Goal: Task Accomplishment & Management: Manage account settings

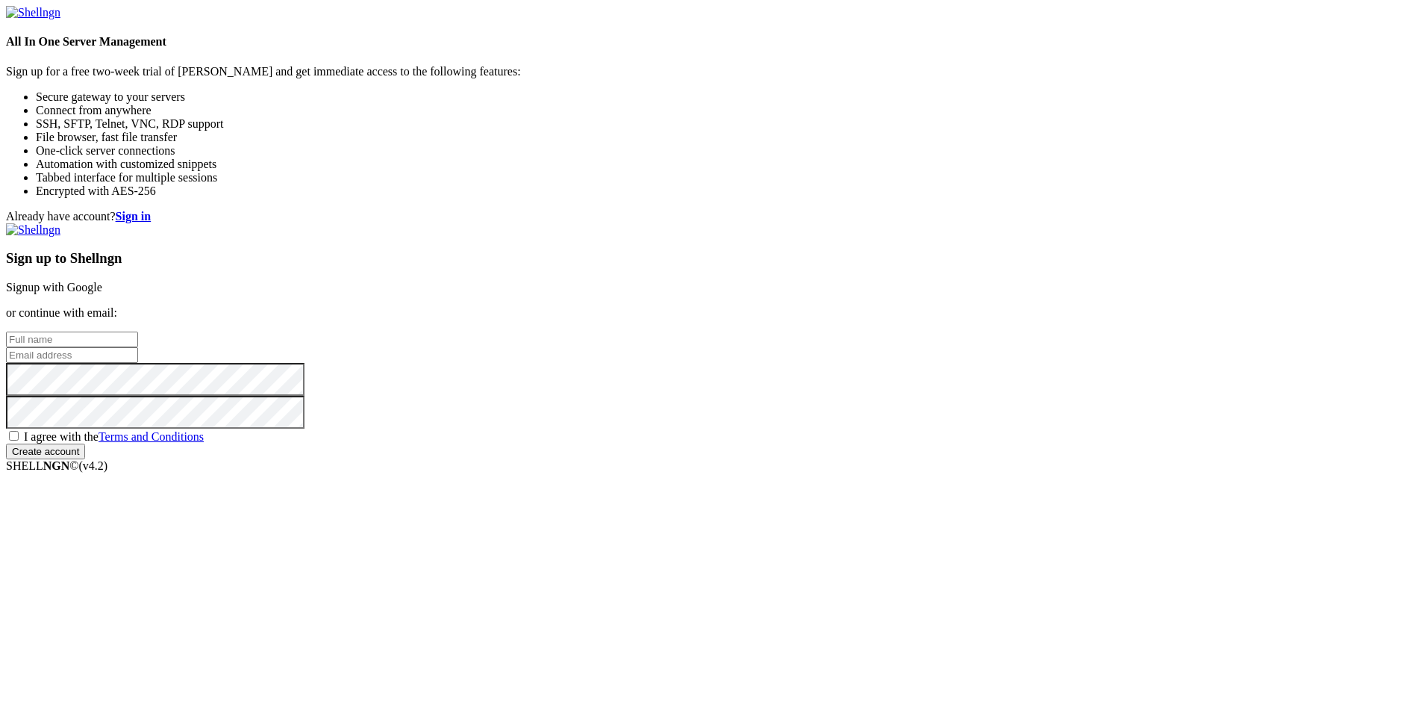
click at [705, 278] on div "Already have account? Sign in Sign up to Shellngn Signup with Google or continu…" at bounding box center [714, 334] width 1416 height 249
click at [102, 281] on link "Signup with Google" at bounding box center [54, 287] width 96 height 13
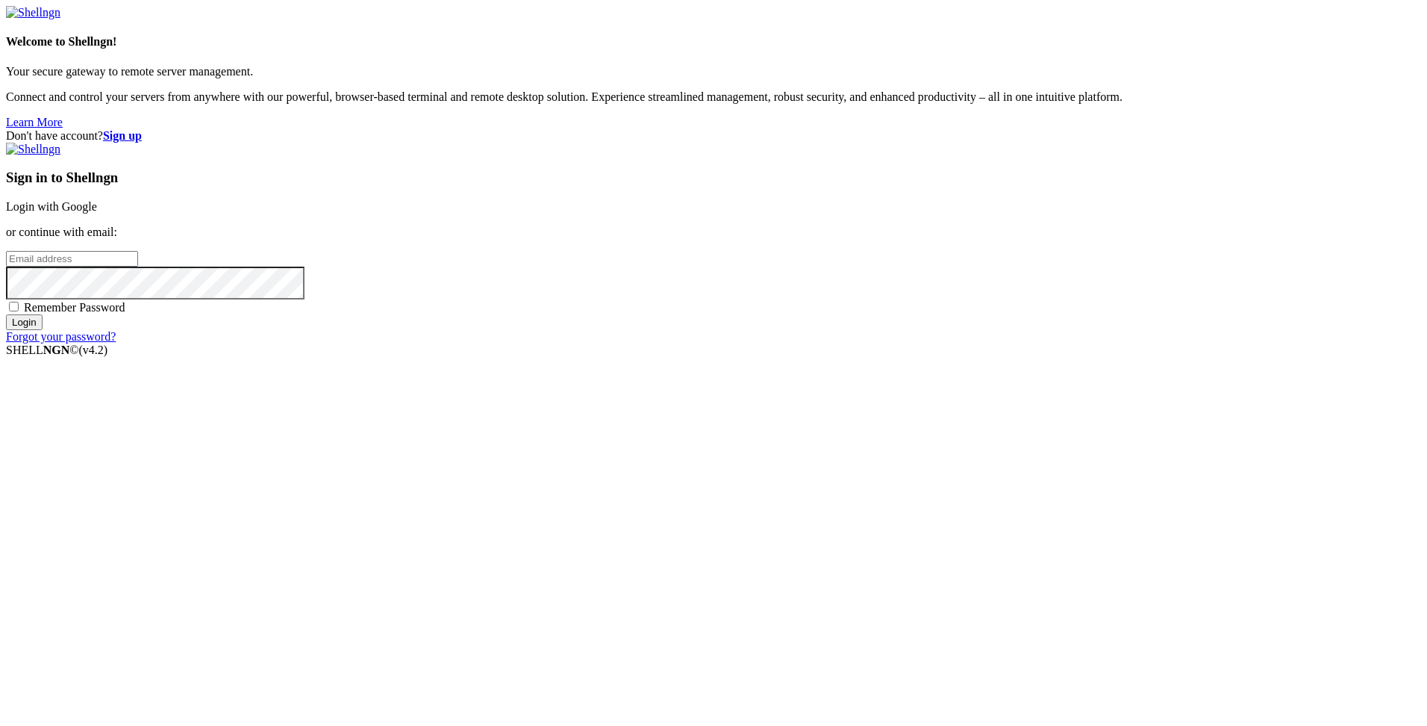
click at [97, 213] on link "Login with Google" at bounding box center [51, 206] width 91 height 13
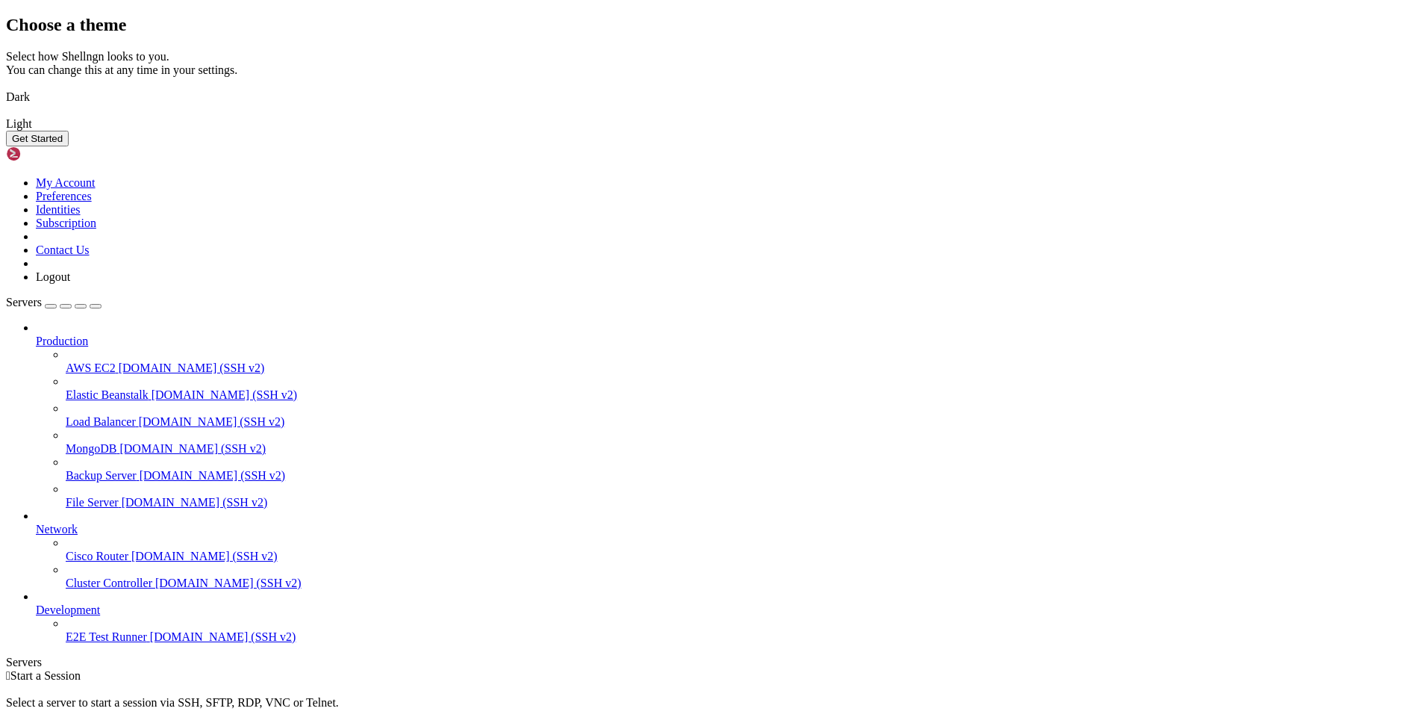
click at [6, 87] on img at bounding box center [6, 87] width 0 height 0
click at [69, 146] on button "Get Started" at bounding box center [37, 139] width 63 height 16
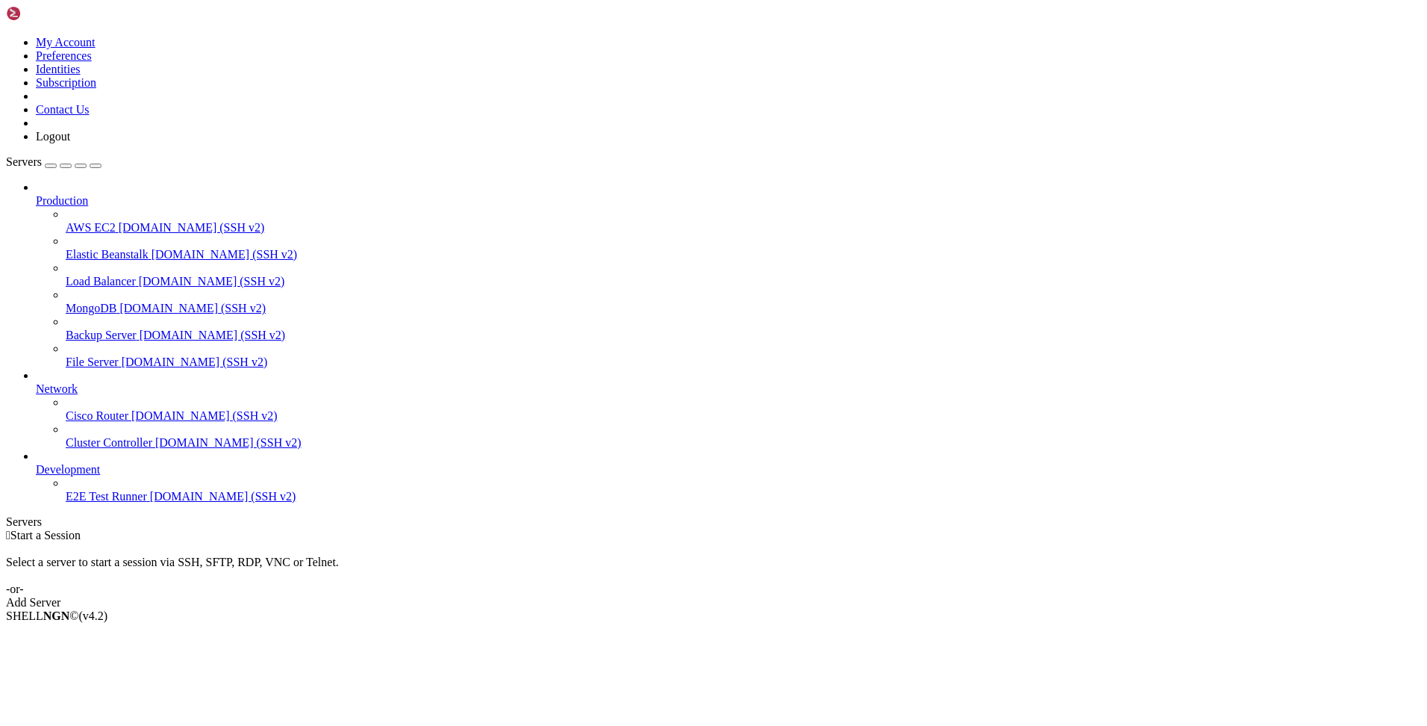
click at [284, 542] on div "Select a server to start a session via SSH, SFTP, RDP, VNC or Telnet. -or-" at bounding box center [714, 569] width 1416 height 54
click at [496, 542] on div "Select a server to start a session via SSH, SFTP, RDP, VNC or Telnet. -or-" at bounding box center [714, 569] width 1416 height 54
drag, startPoint x: 187, startPoint y: 96, endPoint x: 293, endPoint y: 97, distance: 106.8
click at [7, 529] on div at bounding box center [6, 529] width 1 height 0
click at [471, 529] on div " Start a Session Select a server to start a session via SSH, SFTP, RDP, VNC or…" at bounding box center [714, 569] width 1416 height 81
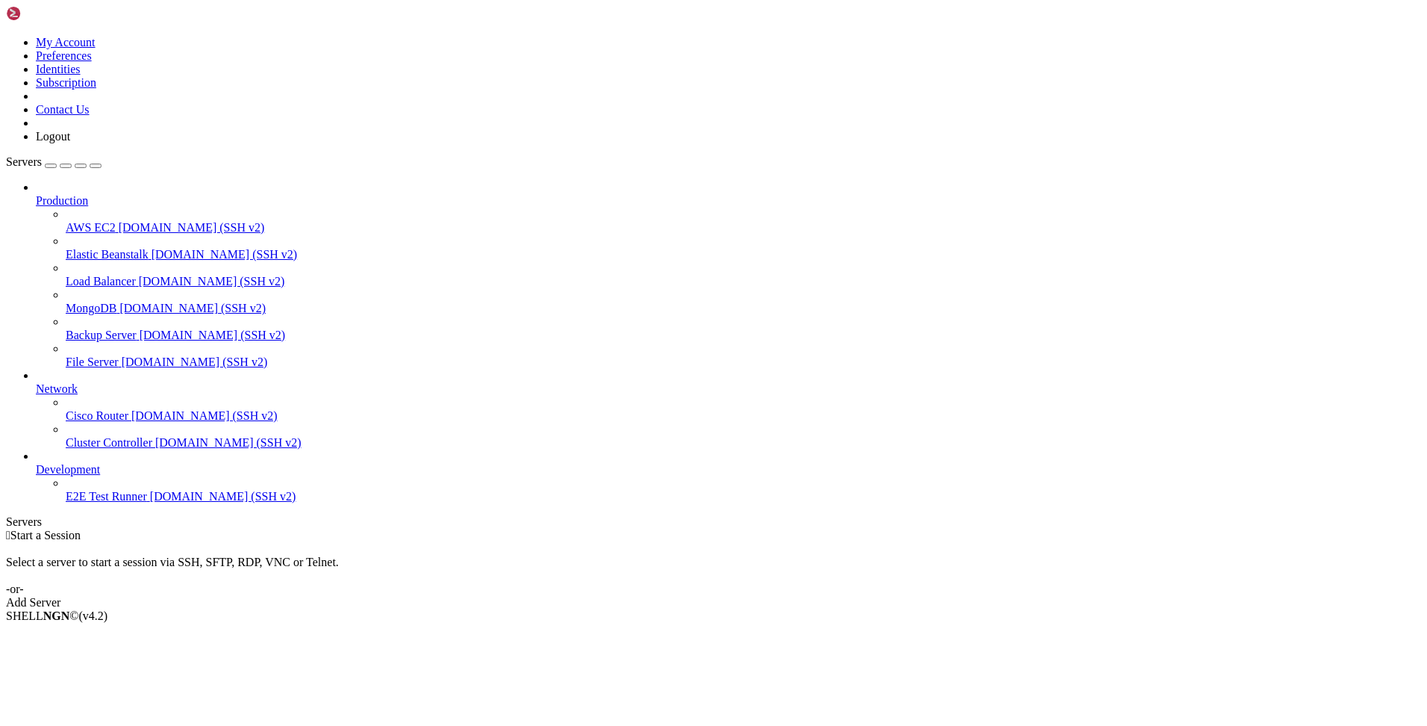
click at [848, 596] on div "Add Server" at bounding box center [714, 602] width 1416 height 13
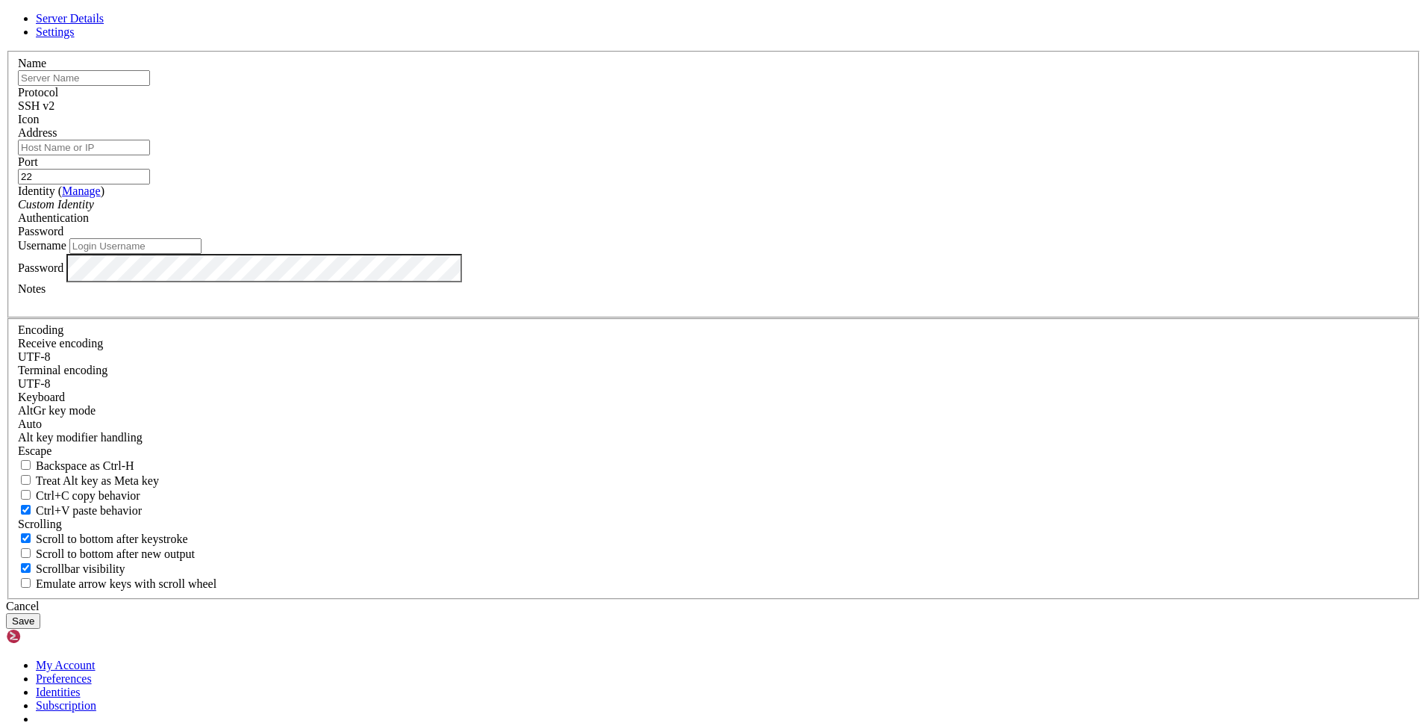
click at [150, 86] on input "text" at bounding box center [84, 78] width 132 height 16
type input "pagesaude-prod"
click at [150, 155] on input "Address" at bounding box center [84, 148] width 132 height 16
paste input "[TECHNICAL_ID]"
type input "[TECHNICAL_ID]"
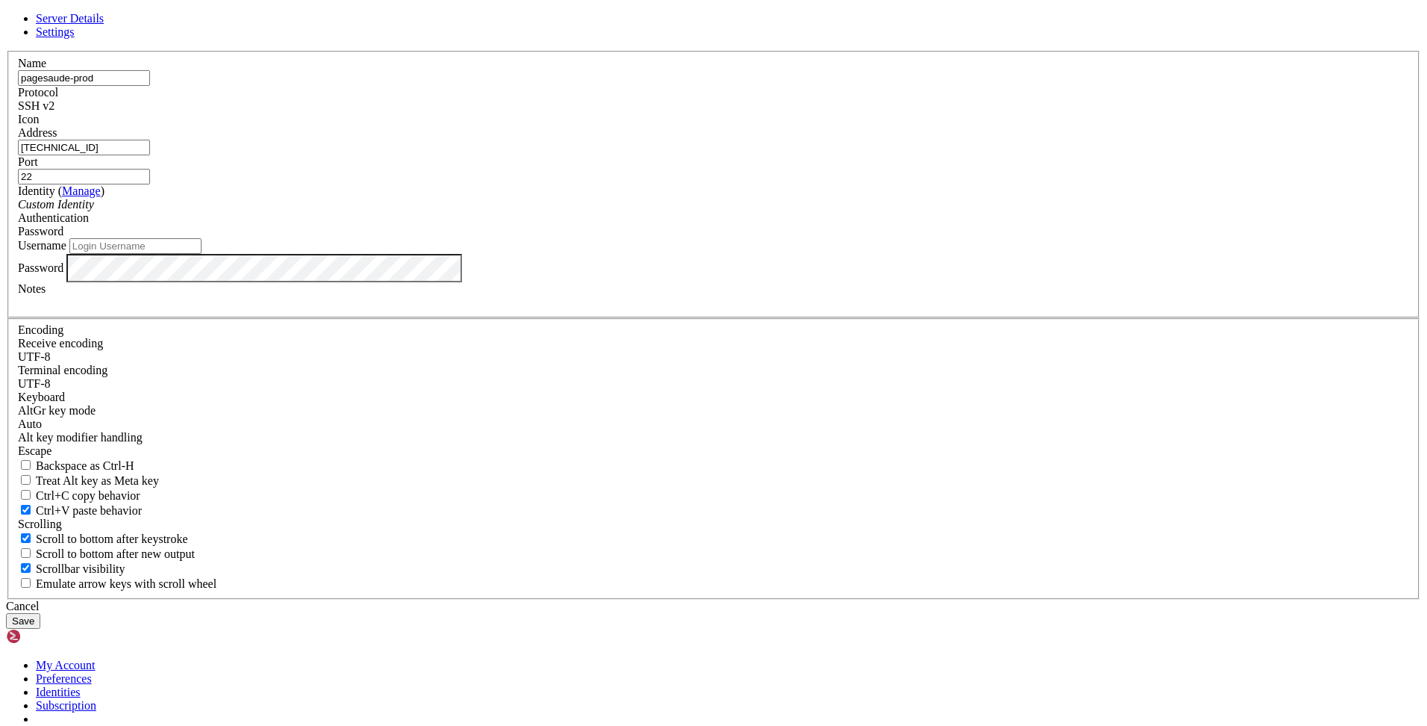
click at [825, 113] on div "SSH v2" at bounding box center [714, 105] width 1392 height 13
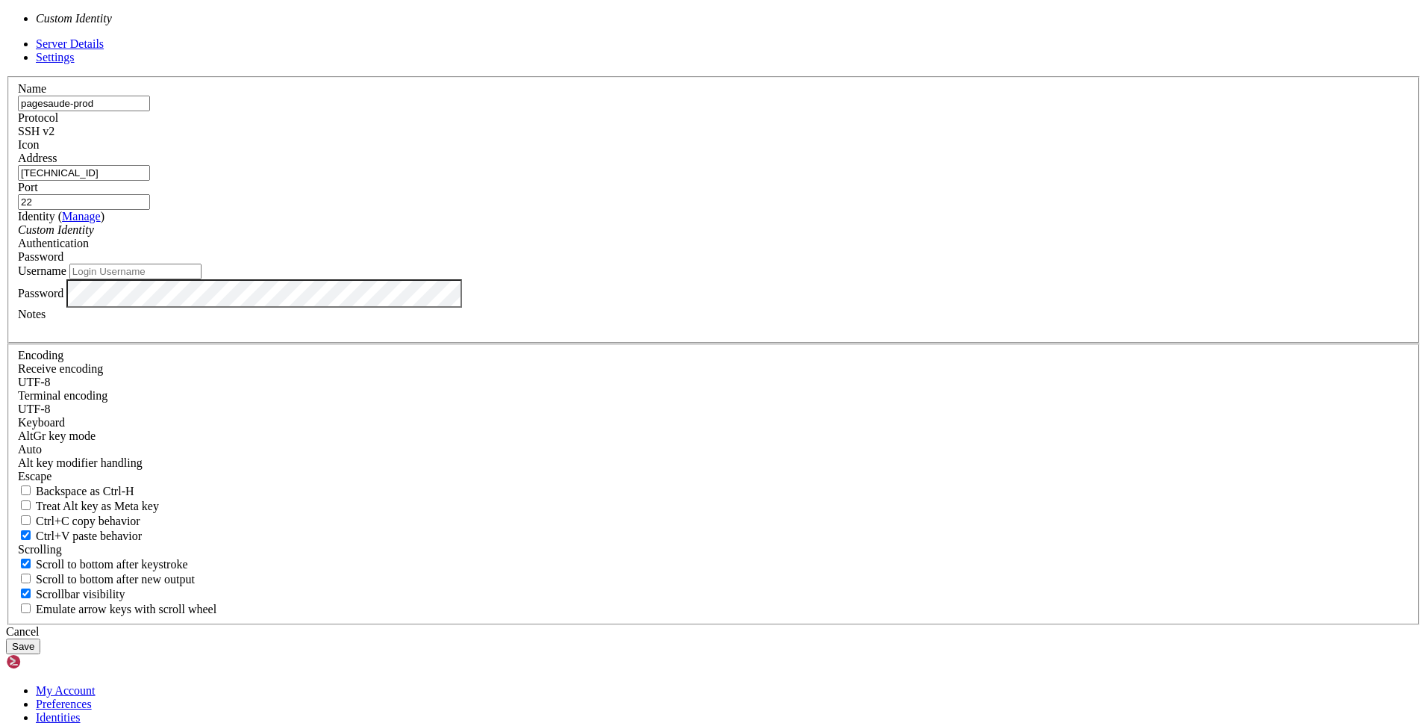
click at [692, 237] on div "Custom Identity" at bounding box center [714, 229] width 1392 height 13
click at [101, 222] on link "Manage" at bounding box center [81, 216] width 39 height 13
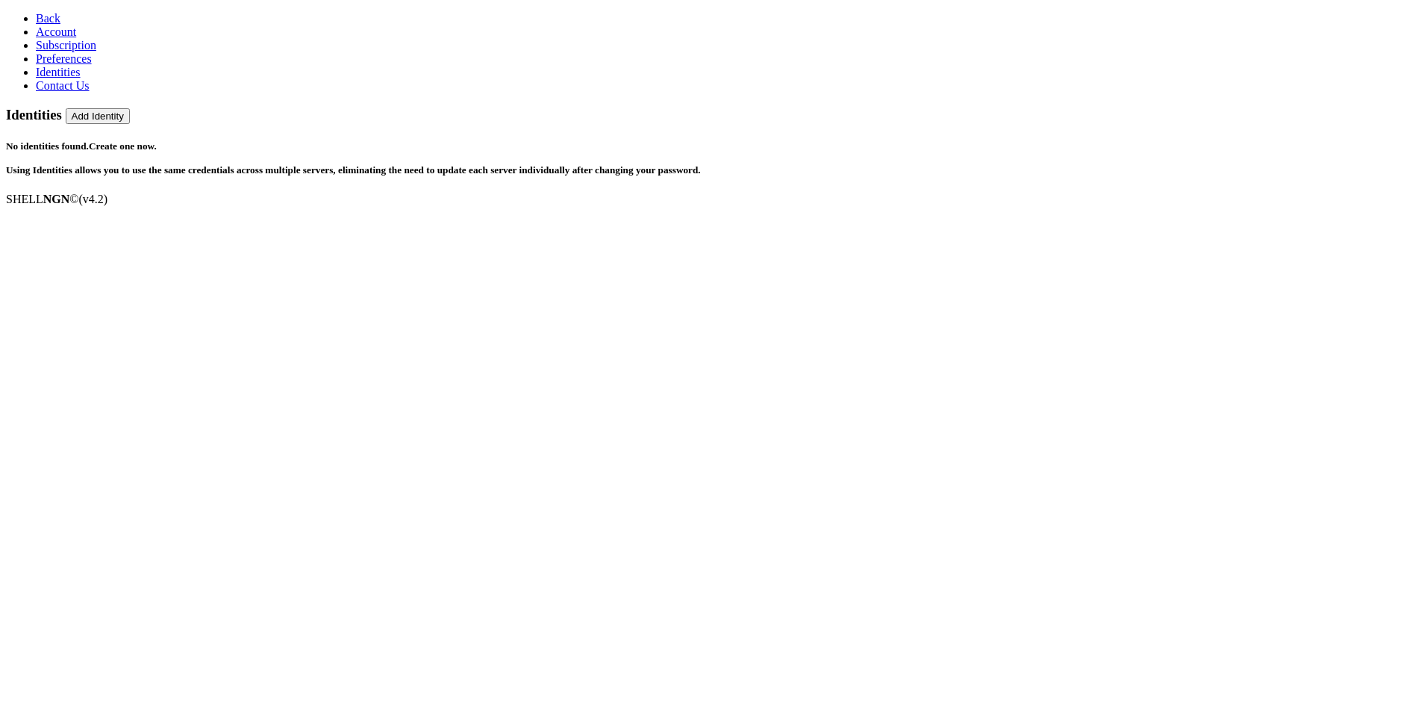
click at [130, 108] on button "Add Identity" at bounding box center [98, 116] width 64 height 16
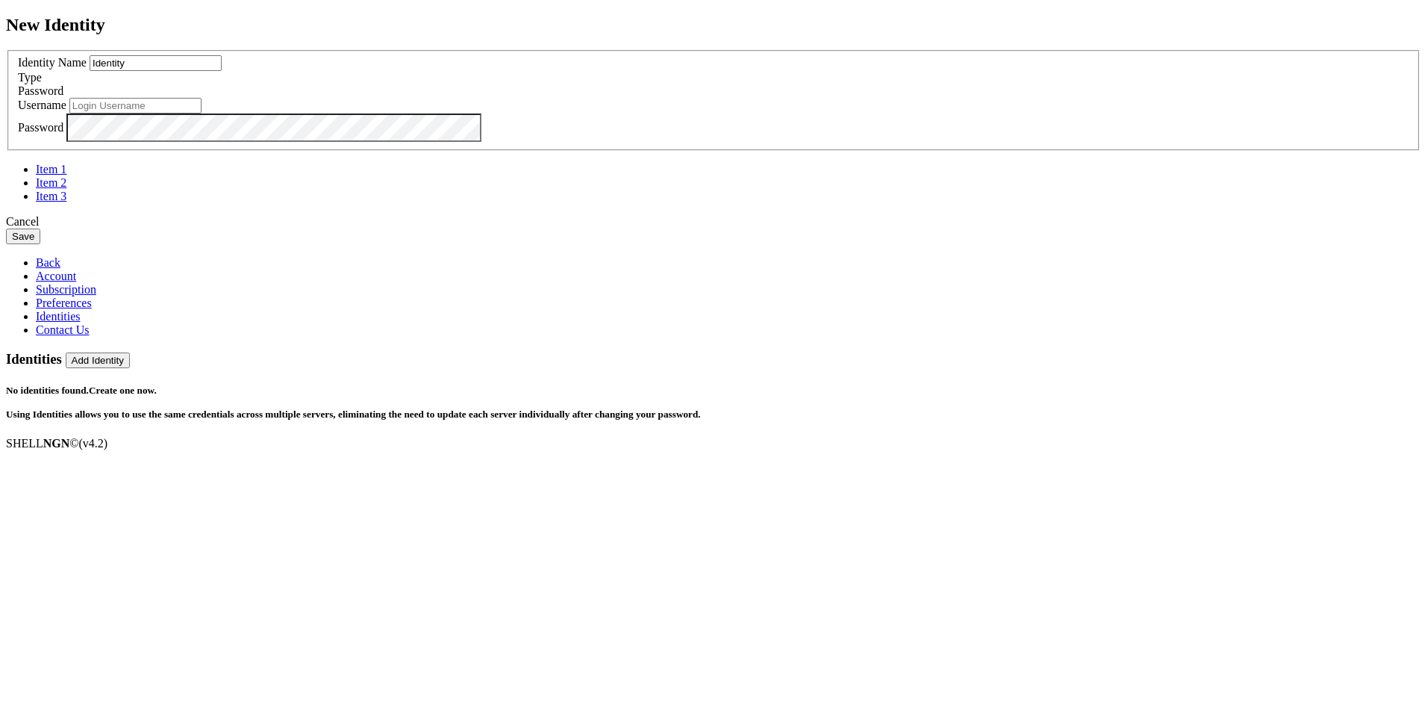
click at [222, 71] on input "Identity" at bounding box center [156, 63] width 132 height 16
type input "Page"
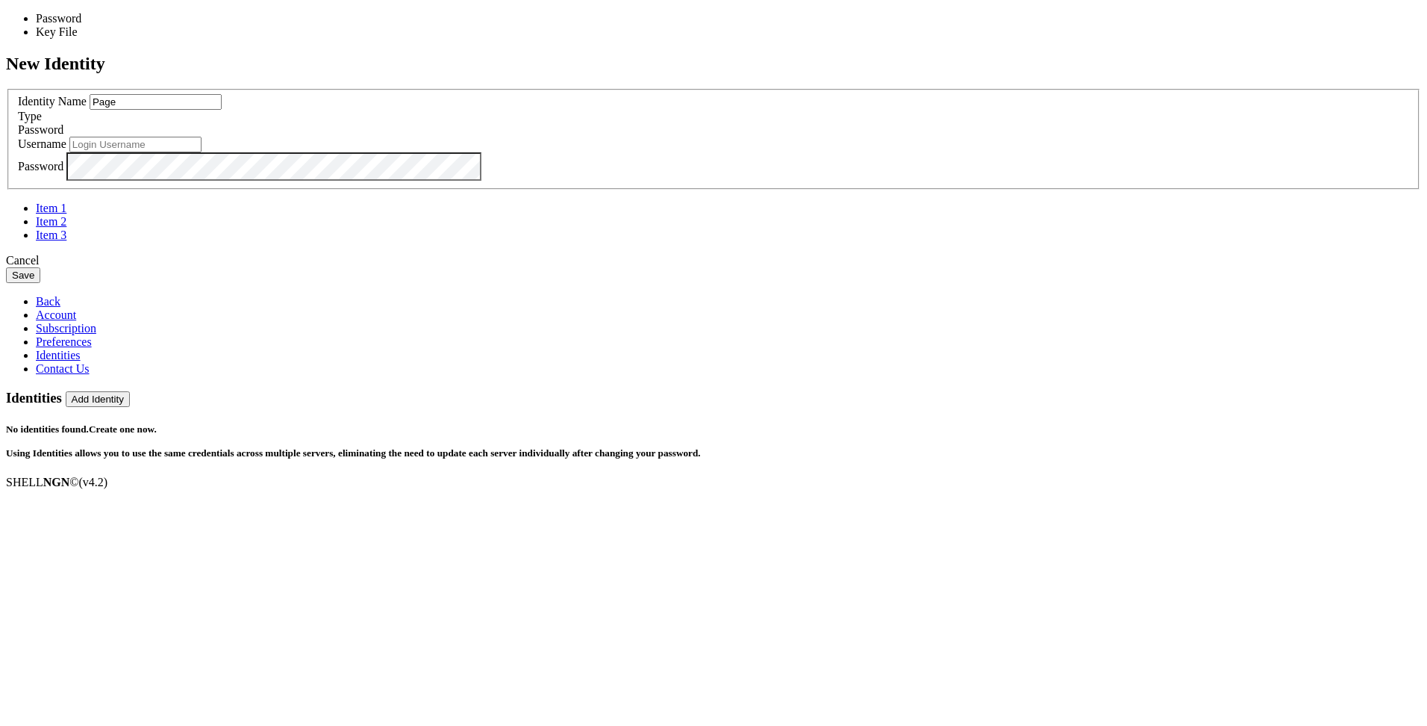
click at [864, 137] on div "Password" at bounding box center [714, 129] width 1392 height 13
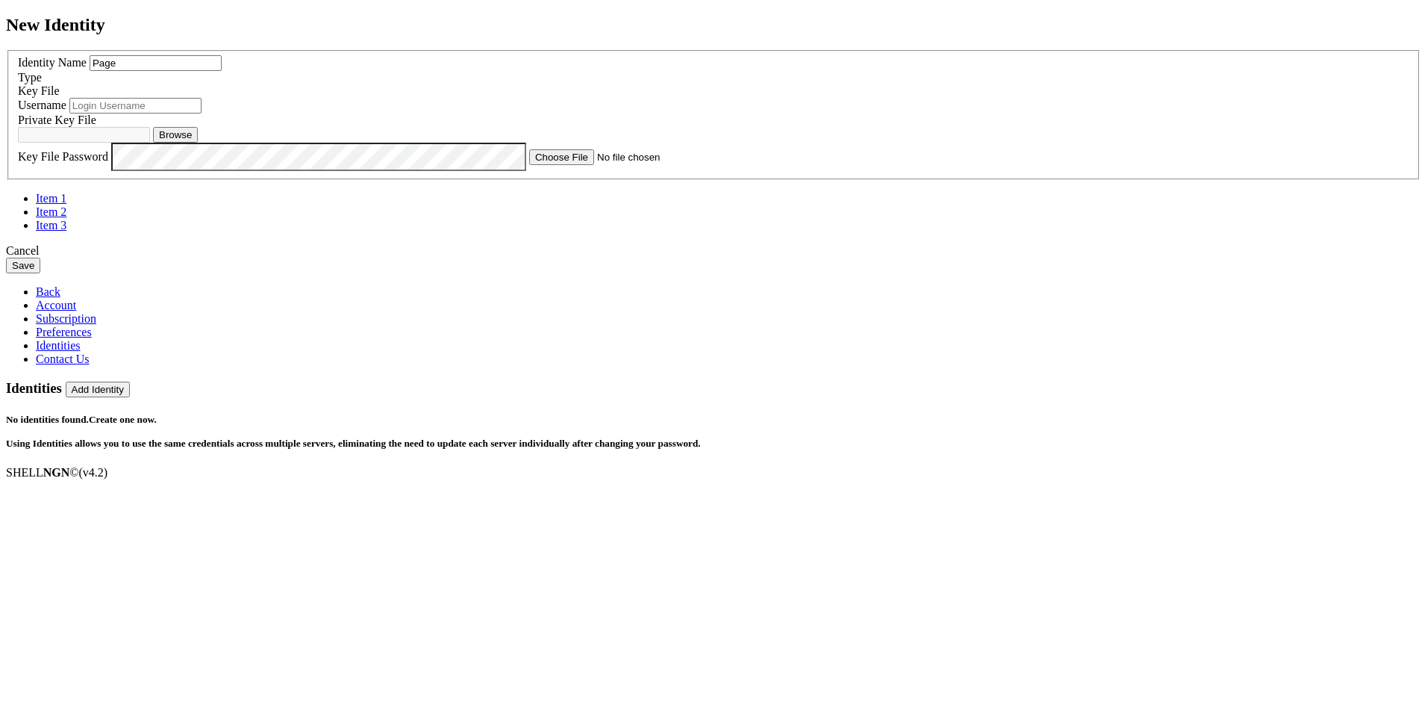
click at [202, 113] on input "text" at bounding box center [135, 106] width 132 height 16
type input "root"
click at [222, 71] on input "Page" at bounding box center [156, 63] width 132 height 16
type input "Page (Root)"
click at [198, 143] on button "Browse" at bounding box center [175, 135] width 45 height 16
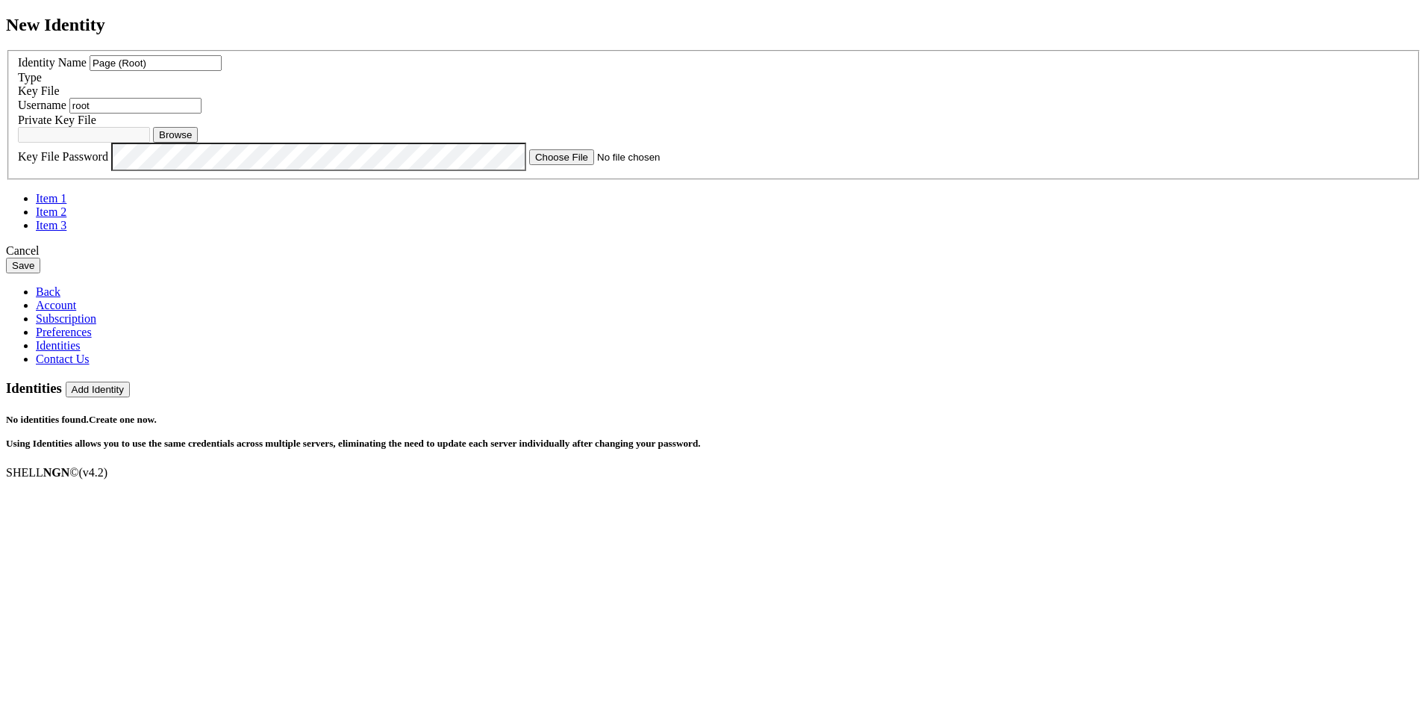
type input "page-ed25519"
click at [1057, 274] on div "New Identity Identity Name Page (Root) Type Key File Username root Clear" at bounding box center [714, 144] width 1416 height 259
click at [40, 273] on button "Save" at bounding box center [23, 266] width 34 height 16
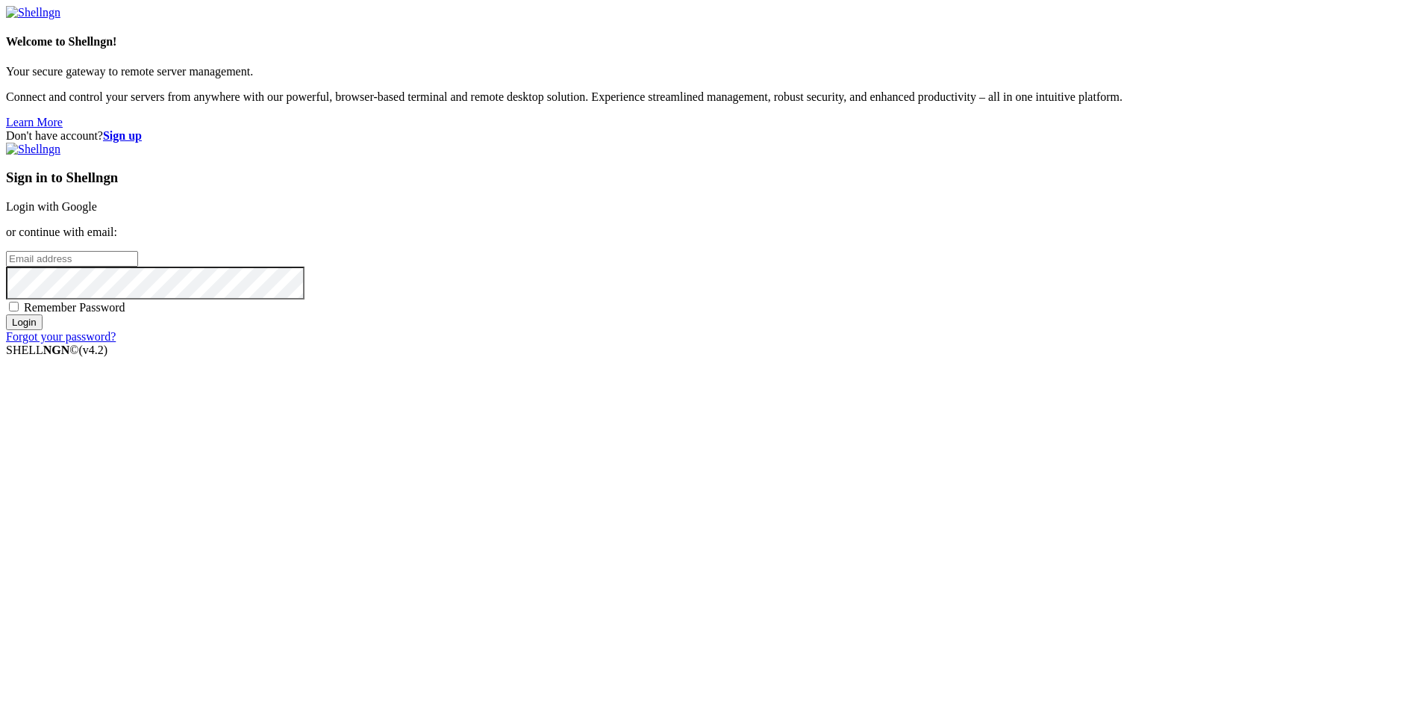
click at [97, 213] on link "Login with Google" at bounding box center [51, 206] width 91 height 13
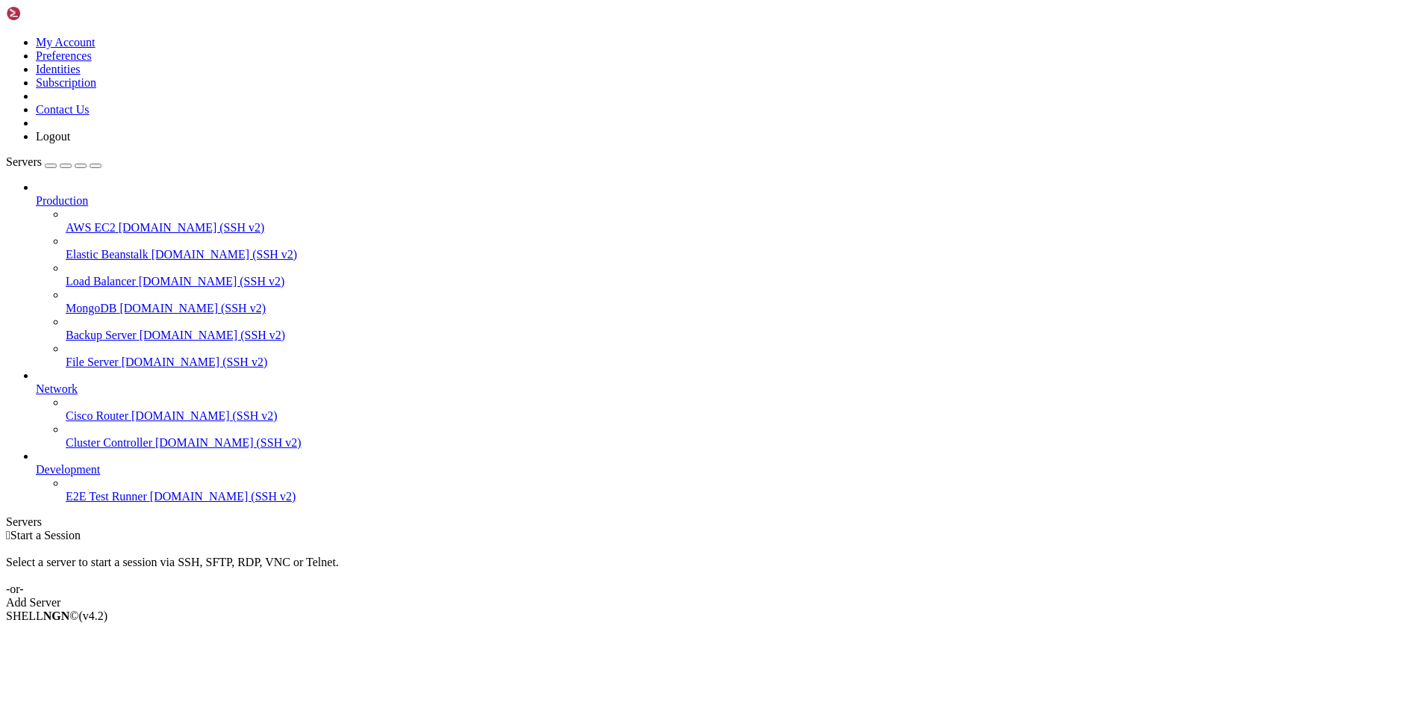
click at [574, 542] on div "Select a server to start a session via SSH, SFTP, RDP, VNC or Telnet. -or-" at bounding box center [714, 569] width 1416 height 54
click at [312, 529] on div " Start a Session Select a server to start a session via SSH, SFTP, RDP, VNC or…" at bounding box center [714, 569] width 1416 height 81
click at [508, 542] on div "Select a server to start a session via SSH, SFTP, RDP, VNC or Telnet. -or-" at bounding box center [714, 569] width 1416 height 54
click at [365, 529] on div " Start a Session Select a server to start a session via SSH, SFTP, RDP, VNC or…" at bounding box center [714, 569] width 1416 height 81
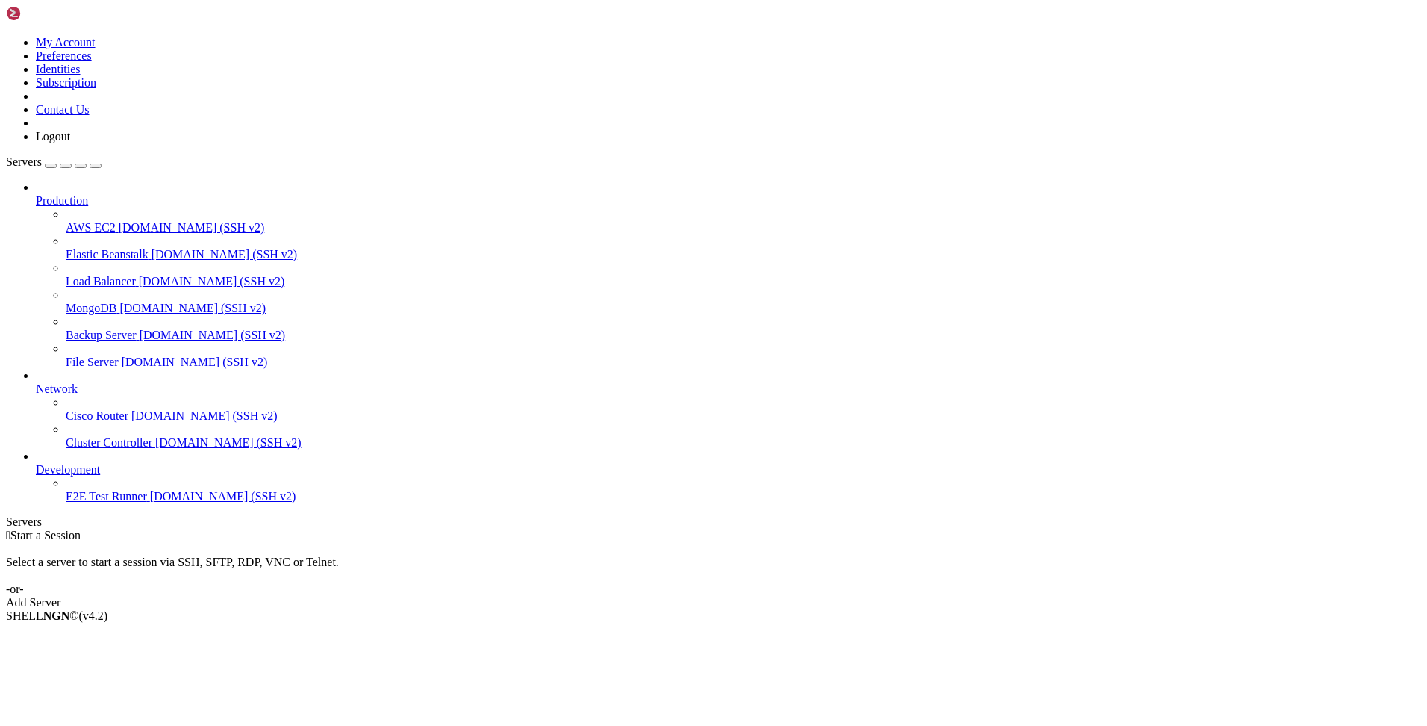
click at [51, 166] on div "button" at bounding box center [51, 166] width 0 height 0
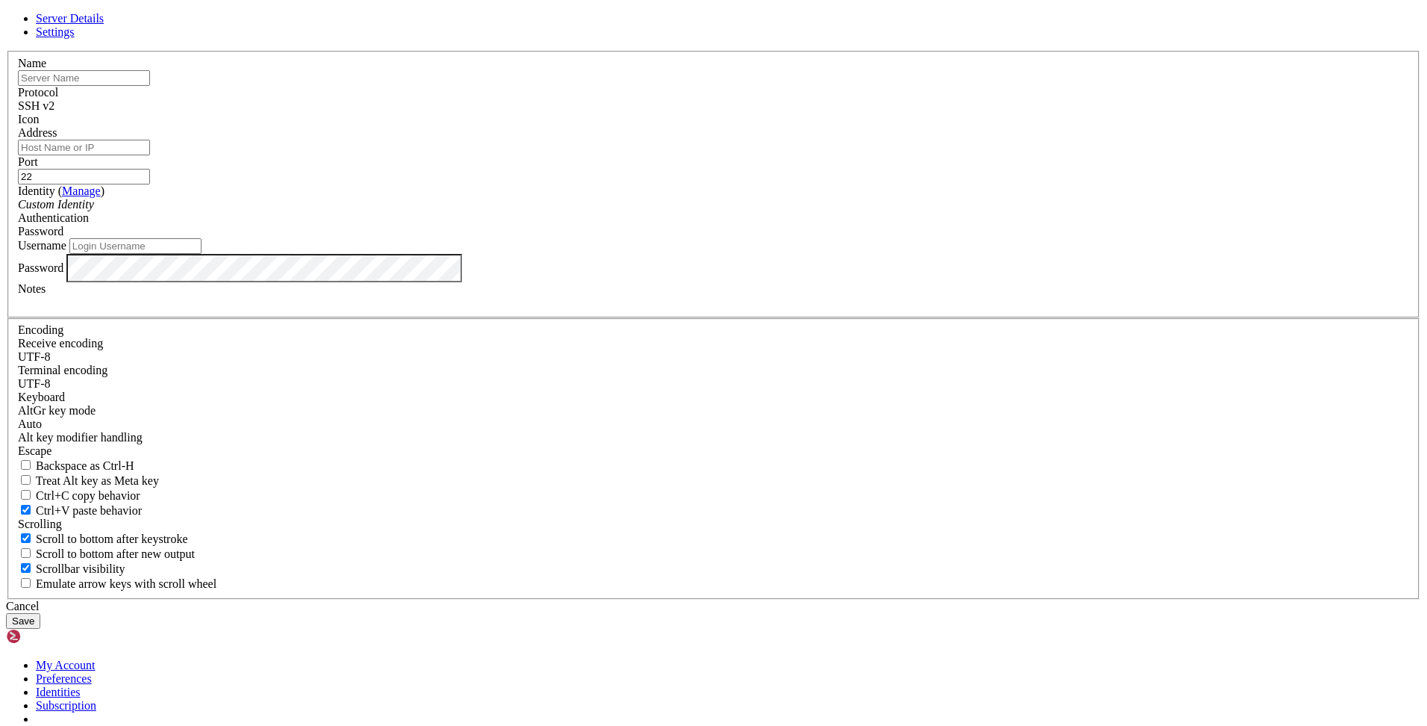
click at [101, 197] on link "Manage" at bounding box center [81, 190] width 39 height 13
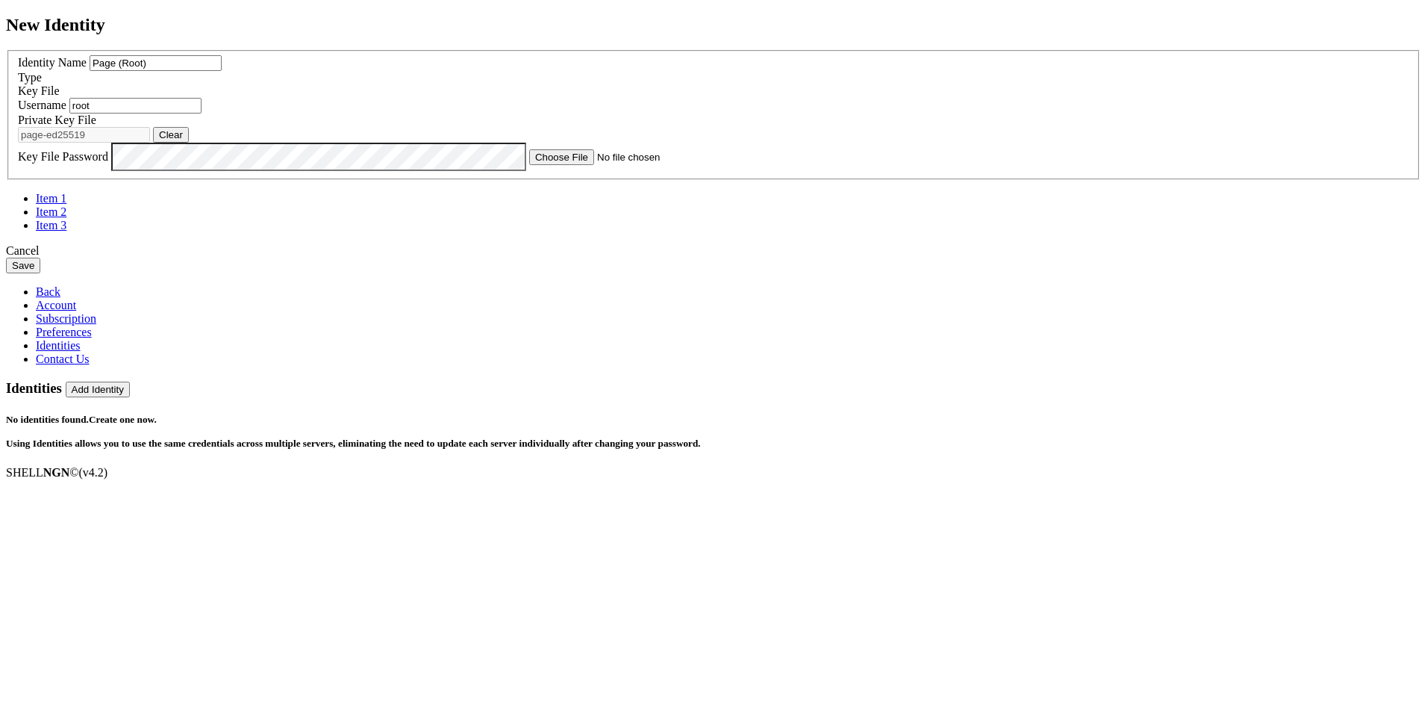
click at [40, 273] on button "Save" at bounding box center [23, 266] width 34 height 16
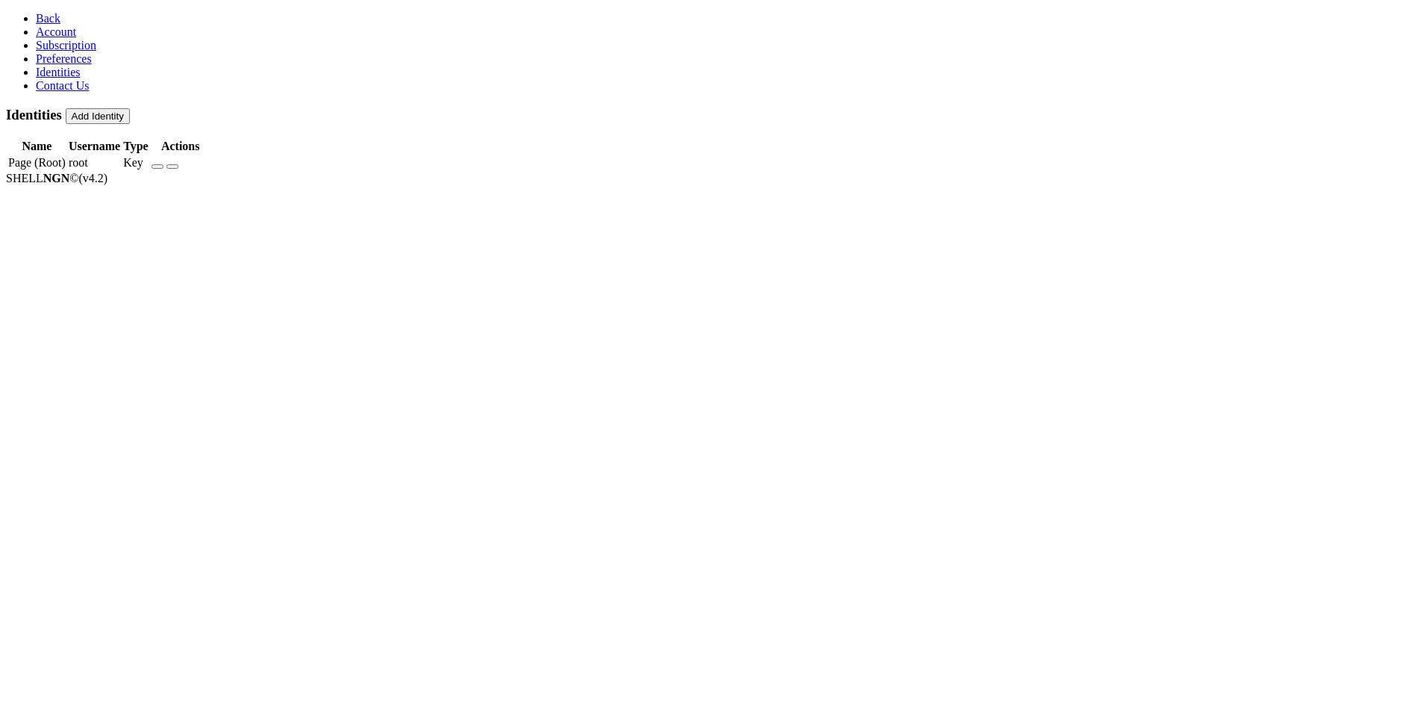
click at [598, 172] on section "Identities Add Identity Name Username Type Actions Page (Root) root Key" at bounding box center [714, 140] width 1416 height 66
click at [732, 172] on section "Identities Add Identity Name Username Type Actions Page (Root) root Key" at bounding box center [714, 140] width 1416 height 66
click at [545, 172] on section "Identities Add Identity Name Username Type Actions Page (Root) root Key" at bounding box center [714, 140] width 1416 height 66
click at [40, 21] on span "Back" at bounding box center [48, 18] width 25 height 13
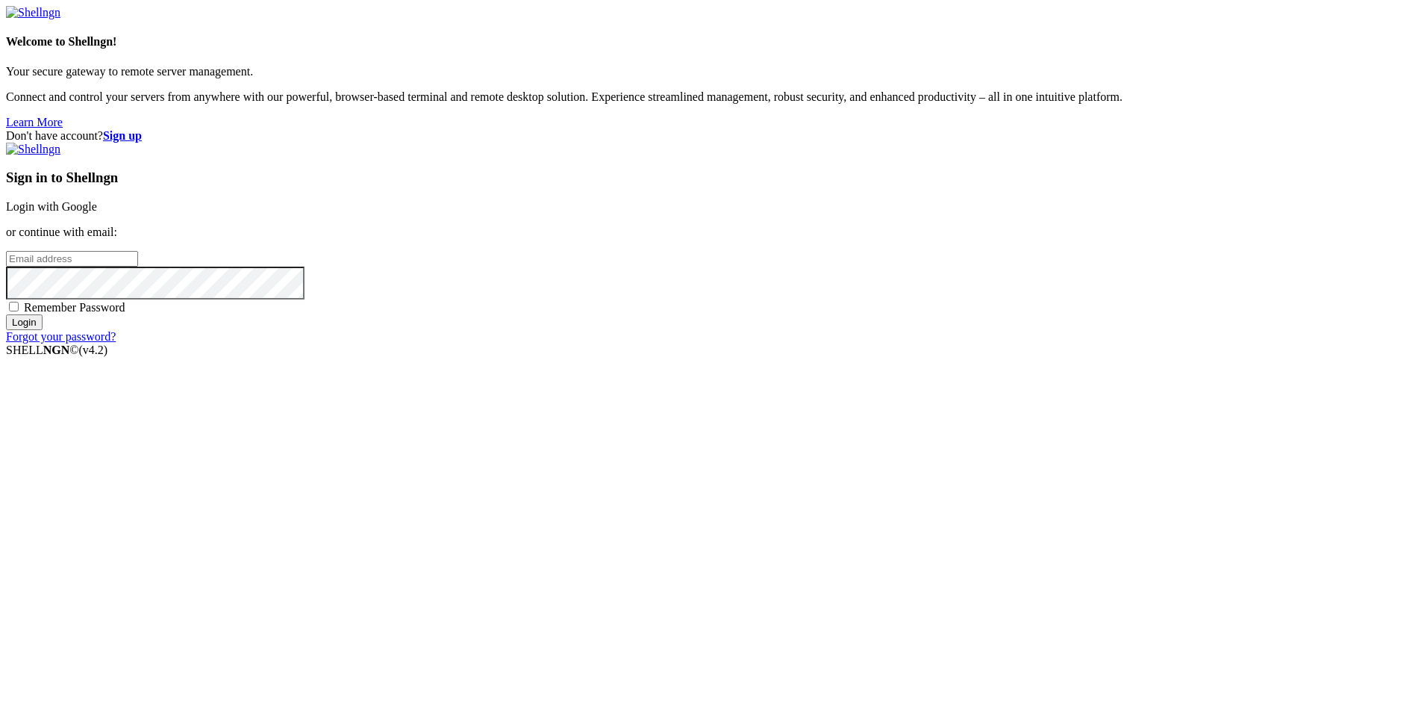
click at [97, 213] on link "Login with Google" at bounding box center [51, 206] width 91 height 13
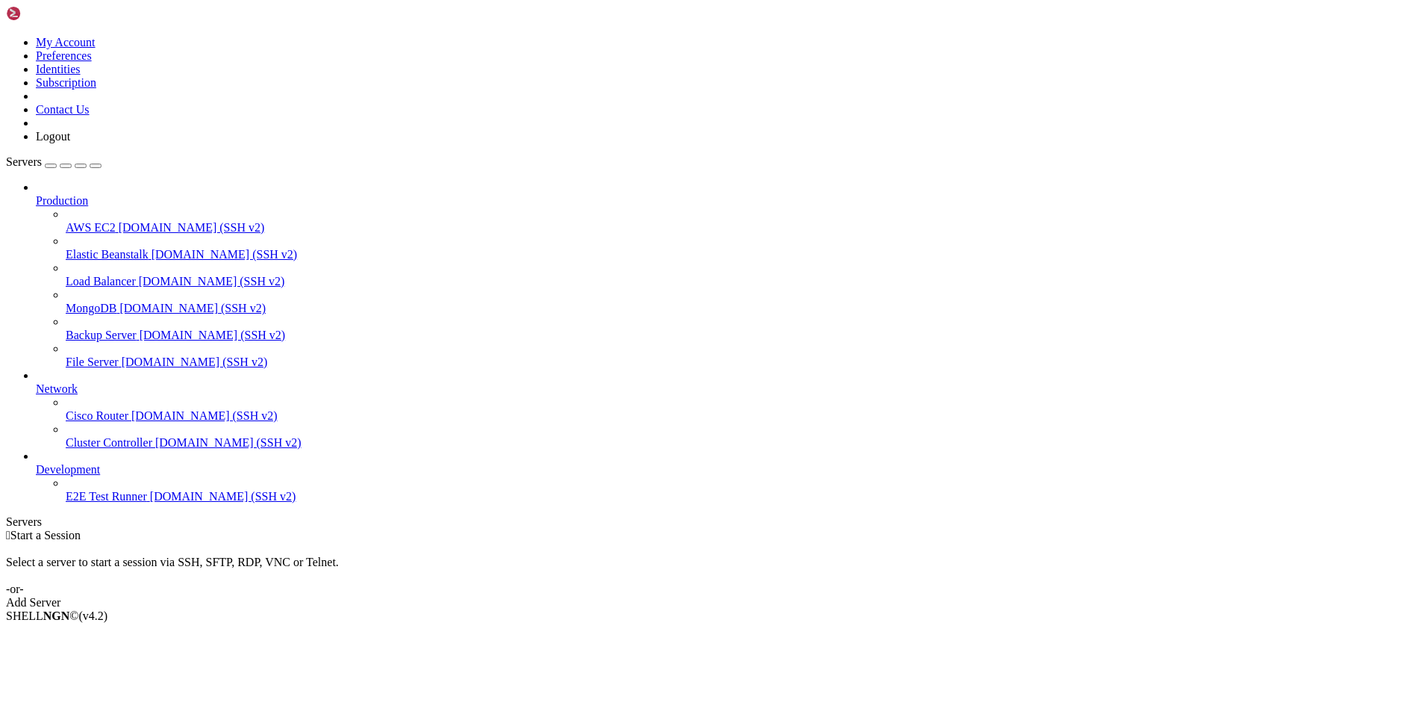
click at [455, 529] on div " Start a Session Select a server to start a session via SSH, SFTP, RDP, VNC or…" at bounding box center [714, 569] width 1416 height 81
click at [800, 596] on div "Add Server" at bounding box center [714, 602] width 1416 height 13
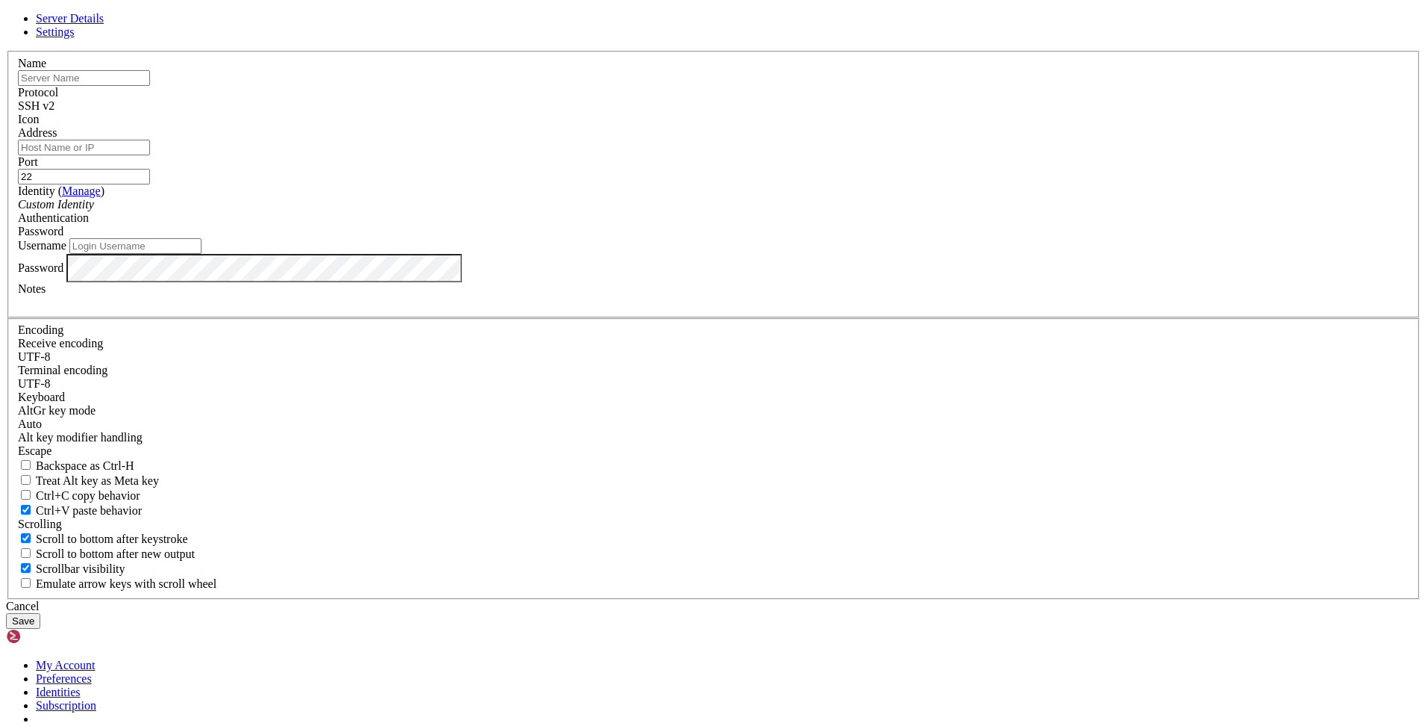
click at [150, 86] on input "text" at bounding box center [84, 78] width 132 height 16
type input "pagesaude-prod"
type input "[TECHNICAL_ID]"
click at [926, 296] on div "Name pagesaude-prod Protocol SSH v2 Icon Address [TECHNICAL_ID] ( Manage )" at bounding box center [714, 325] width 1416 height 549
click at [642, 211] on div "Custom Identity" at bounding box center [714, 204] width 1392 height 13
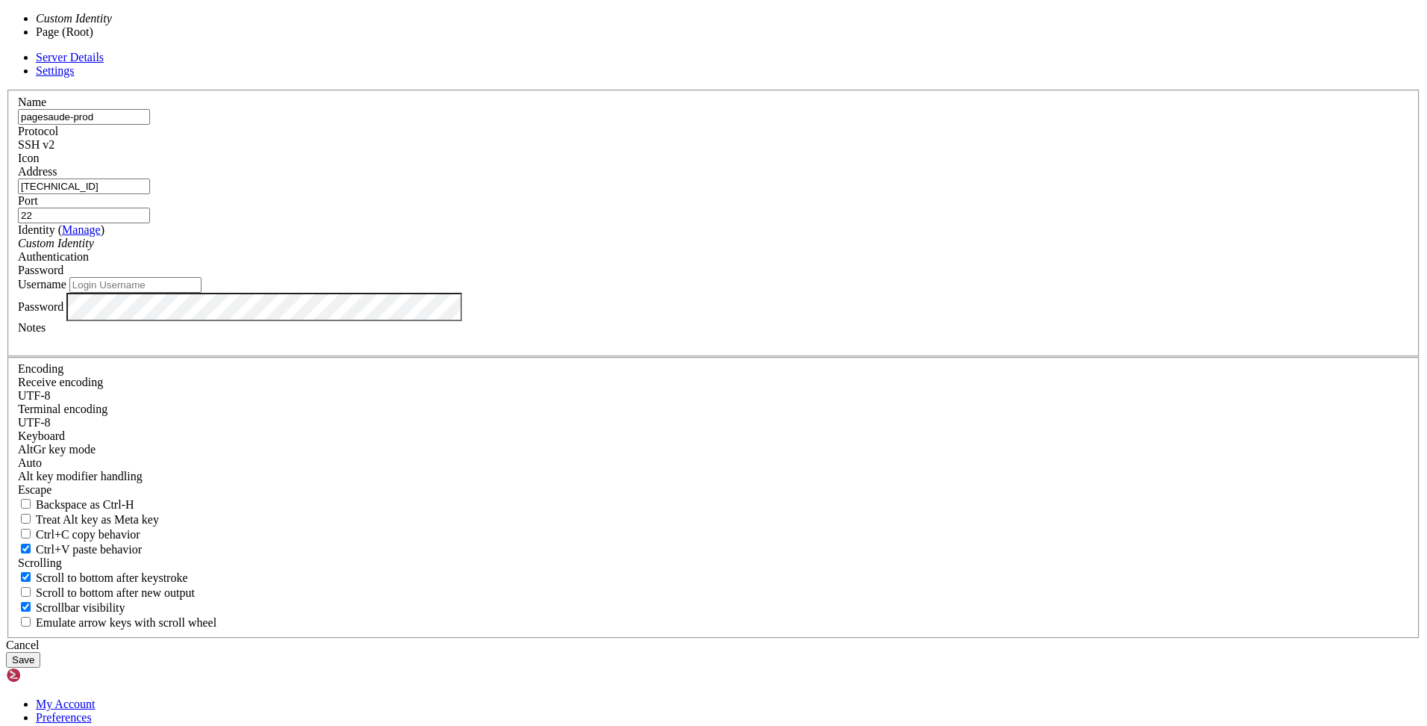
type input "root"
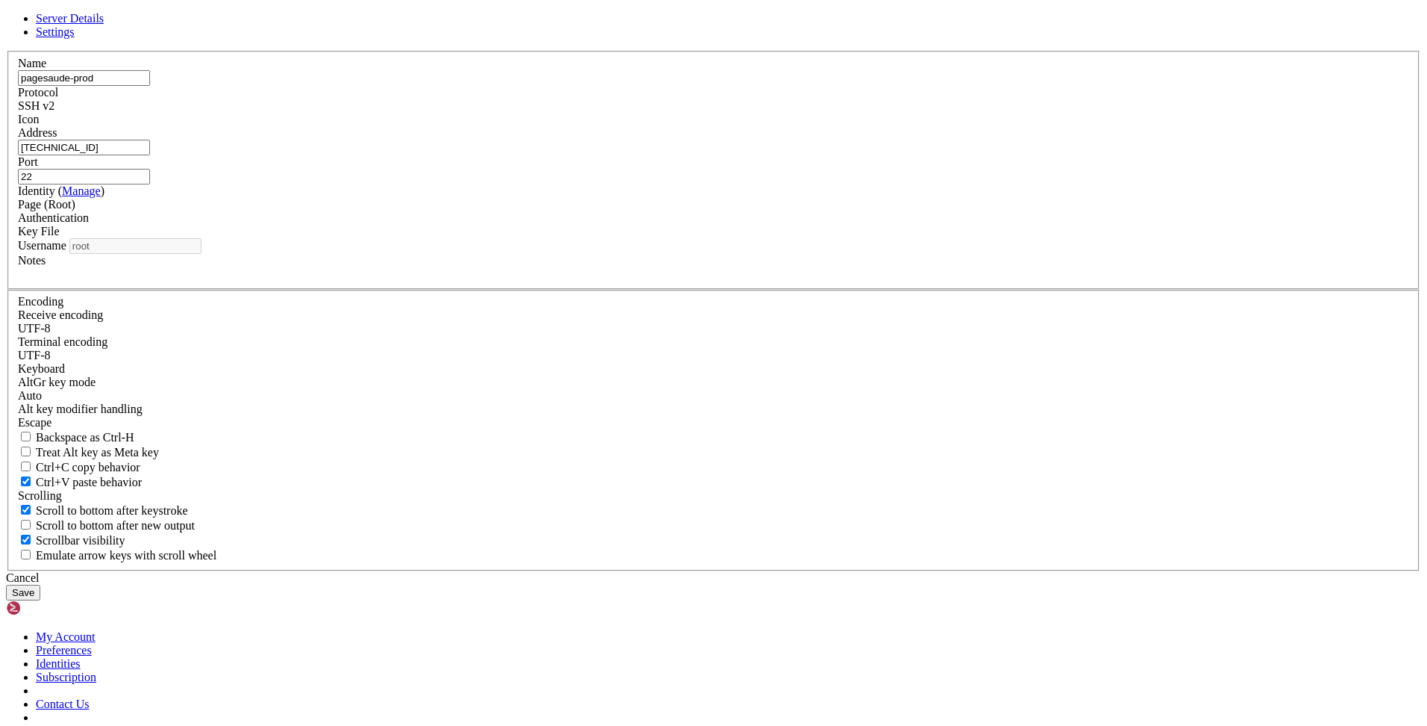
click at [926, 304] on div "Name pagesaude-prod Protocol SSH v2 Icon Address [TECHNICAL_ID] ( Manage )" at bounding box center [714, 311] width 1416 height 520
click at [75, 38] on span "Settings" at bounding box center [55, 31] width 39 height 13
click at [104, 25] on span "Server Details" at bounding box center [70, 18] width 68 height 13
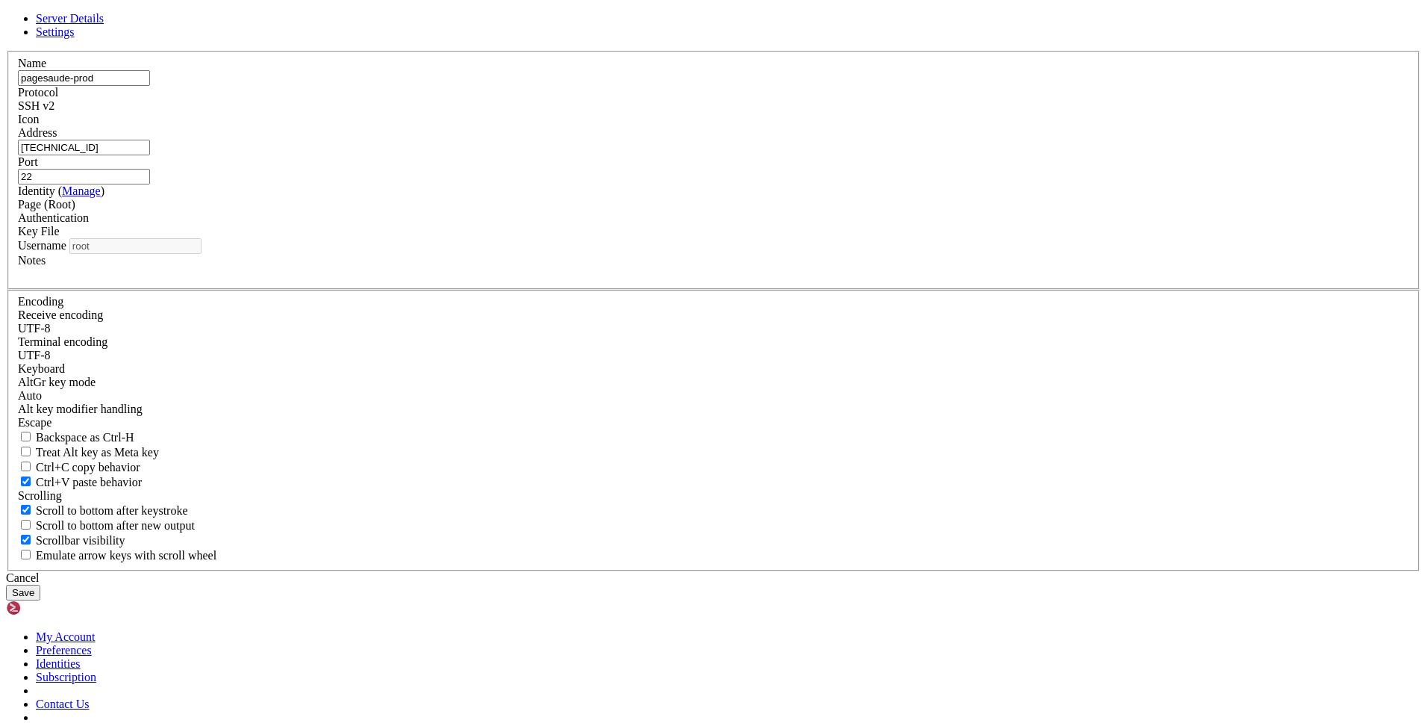
click at [40, 585] on button "Save" at bounding box center [23, 593] width 34 height 16
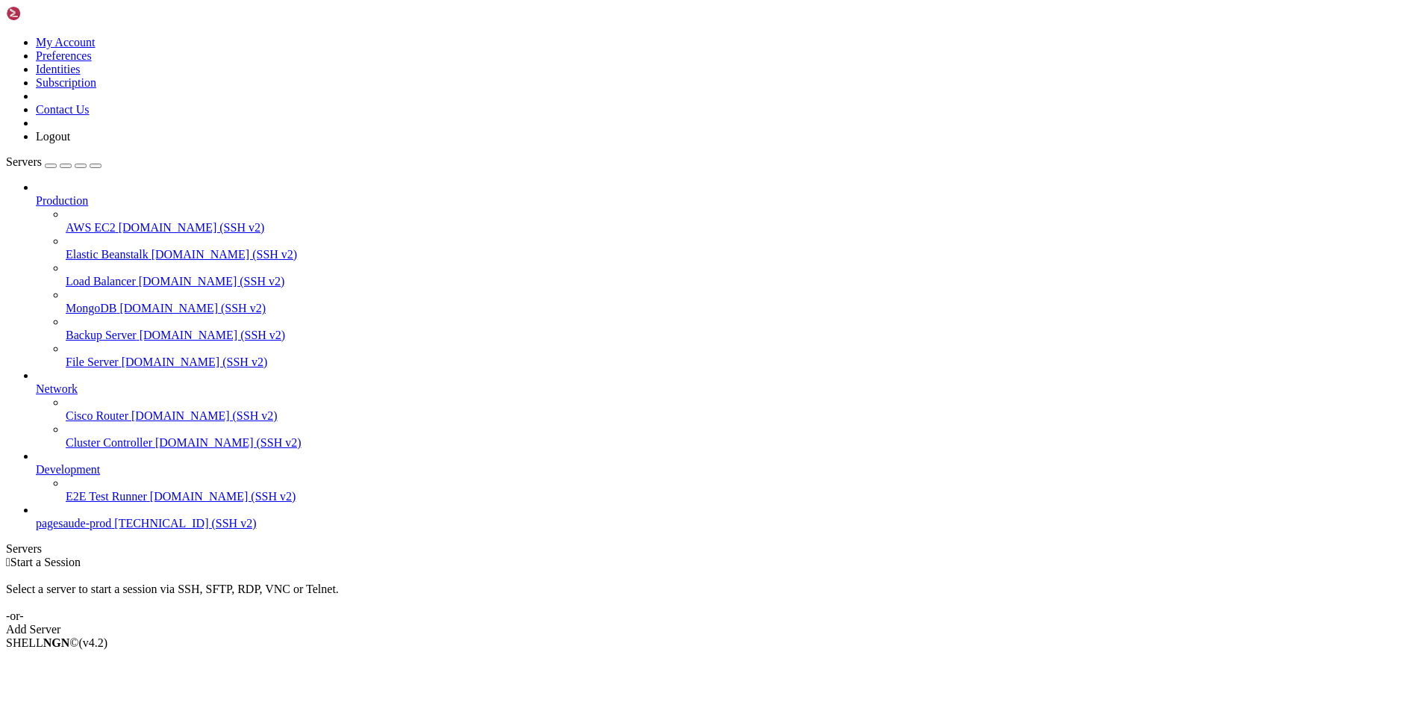
click at [618, 555] on div " Start a Session Select a server to start a session via SSH, SFTP, RDP, VNC or…" at bounding box center [714, 595] width 1416 height 81
click at [118, 529] on span "[TECHNICAL_ID] (SSH v2)" at bounding box center [185, 523] width 142 height 13
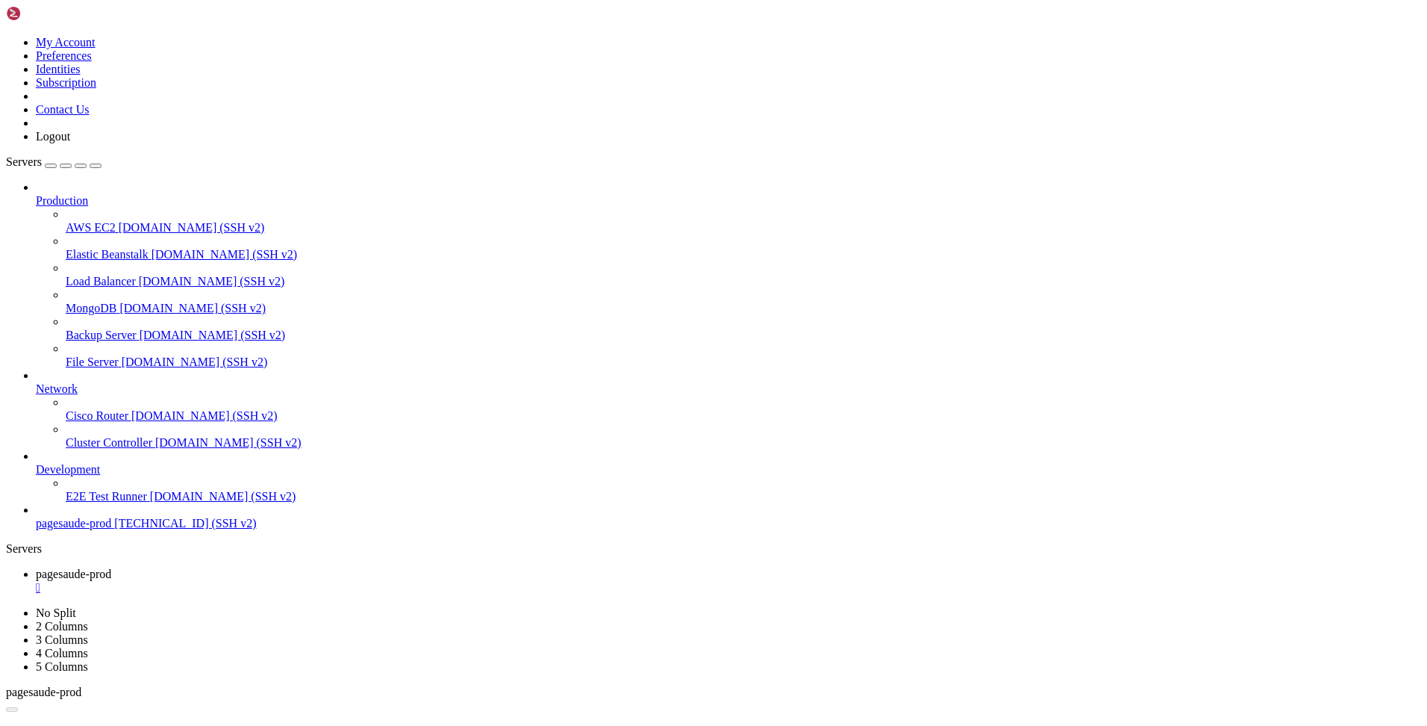
click at [129, 529] on span "[TECHNICAL_ID] (SSH v2)" at bounding box center [185, 523] width 142 height 13
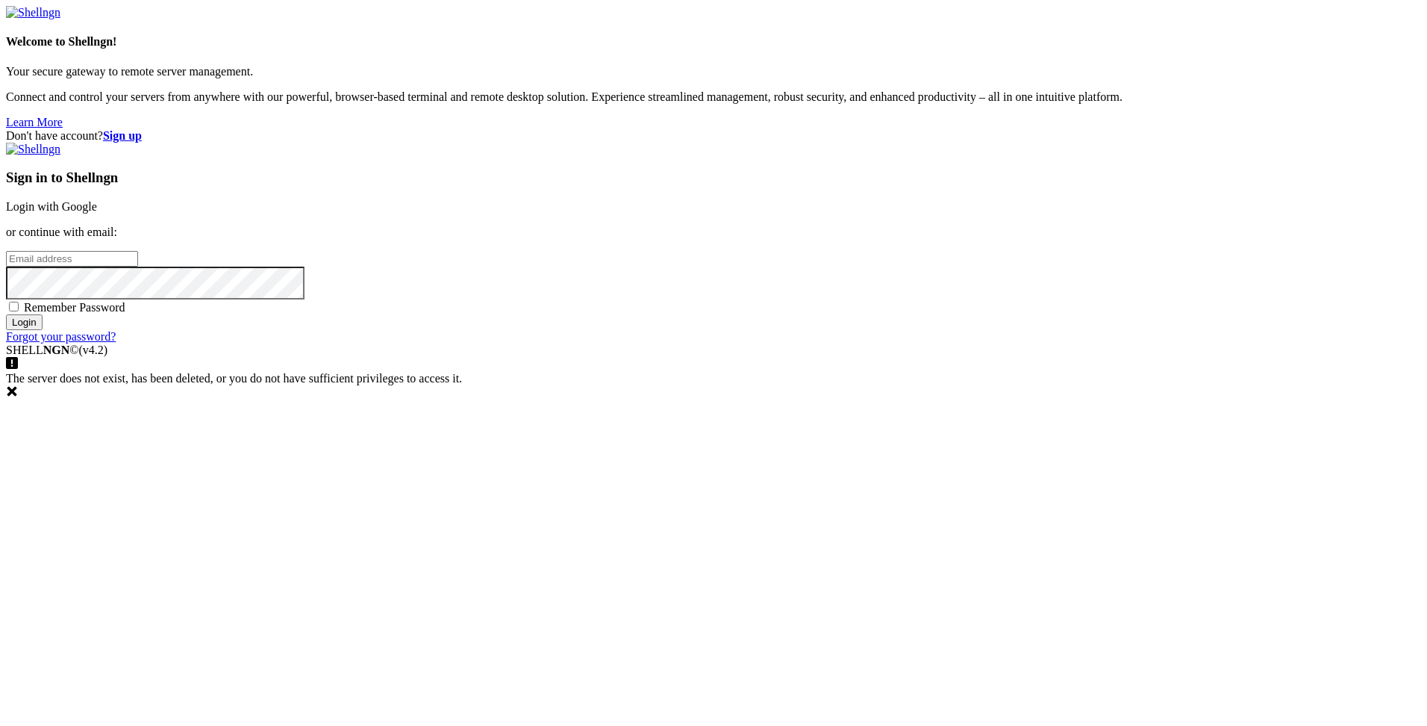
click at [97, 213] on link "Login with Google" at bounding box center [51, 206] width 91 height 13
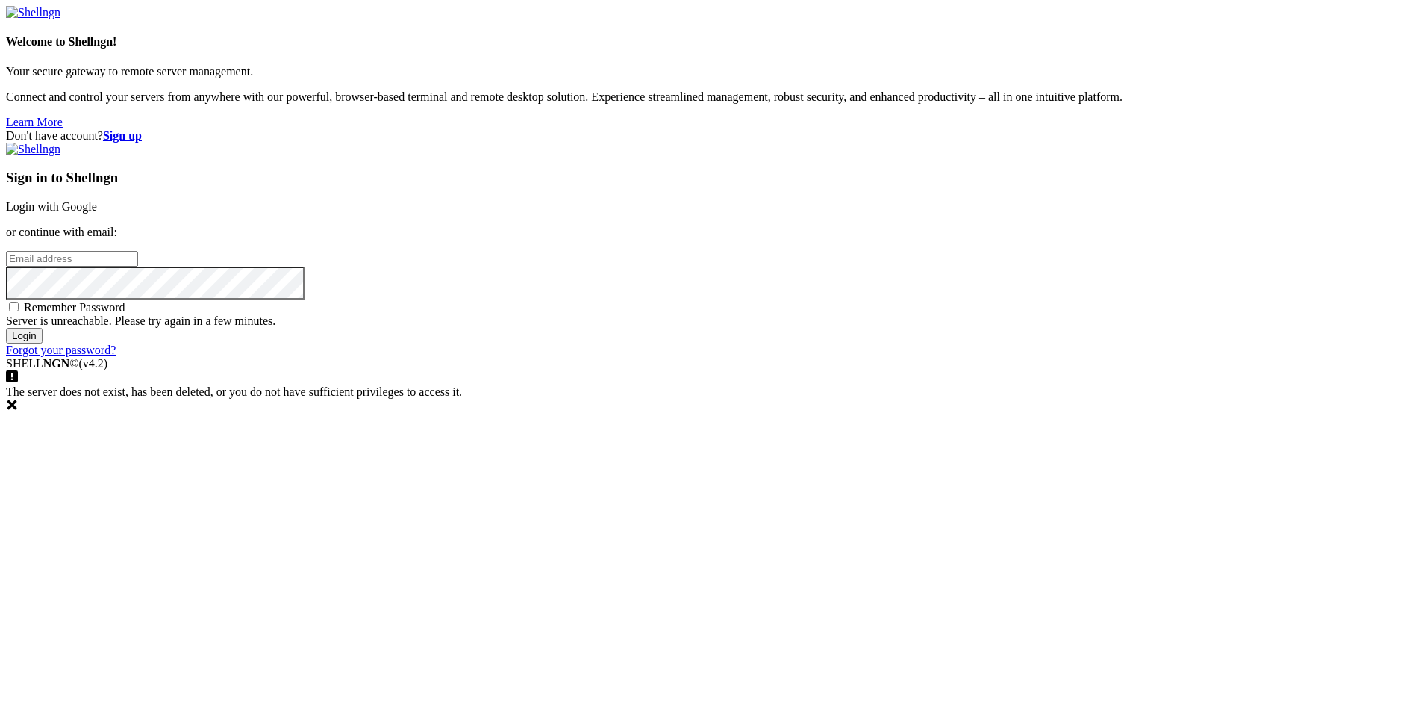
click at [97, 213] on link "Login with Google" at bounding box center [51, 206] width 91 height 13
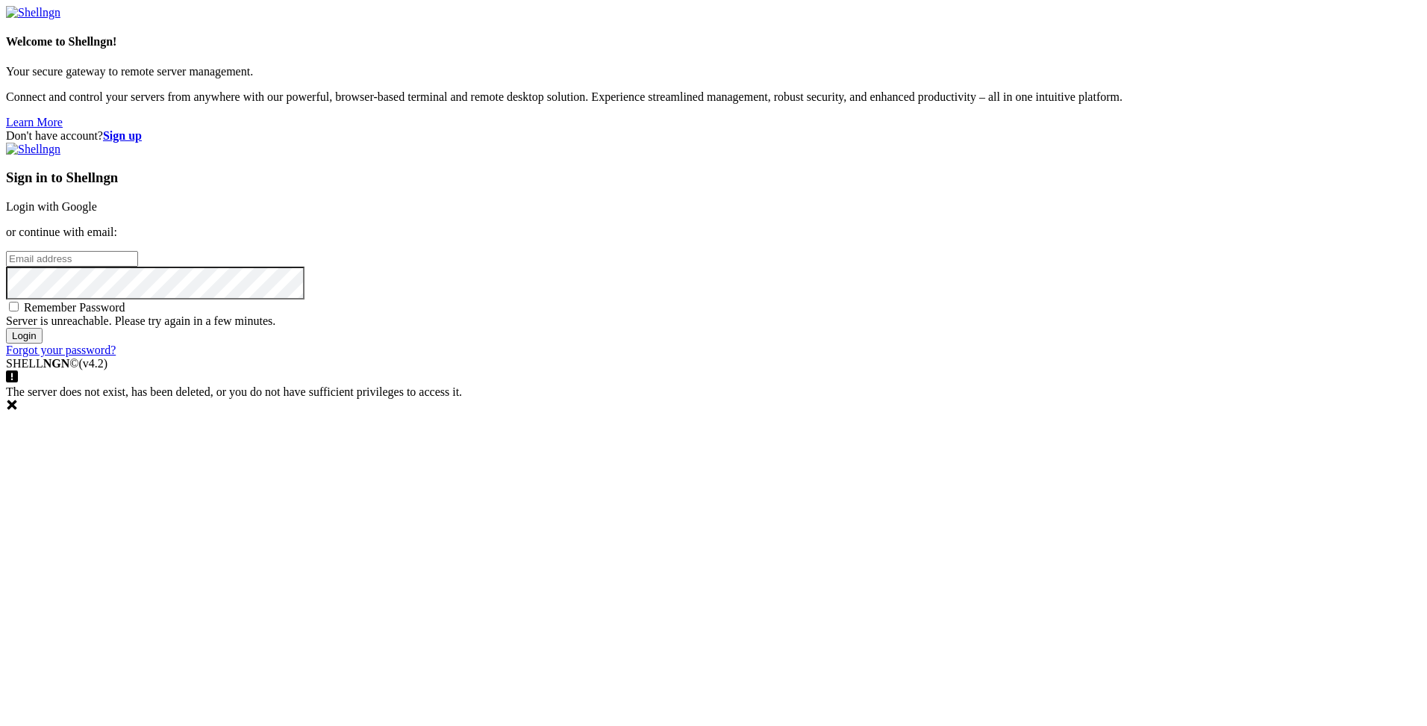
click at [97, 213] on link "Login with Google" at bounding box center [51, 206] width 91 height 13
click at [18, 411] on icon at bounding box center [12, 405] width 12 height 12
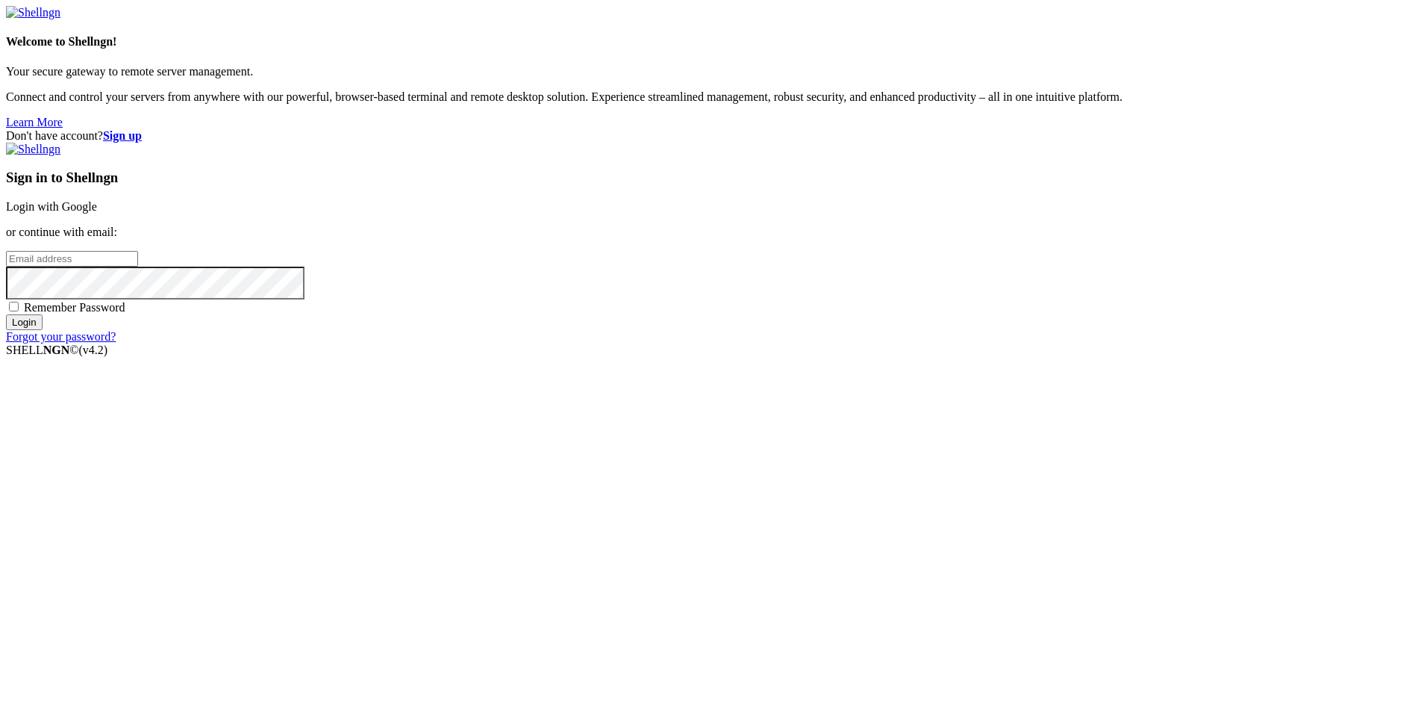
click at [97, 213] on link "Login with Google" at bounding box center [51, 206] width 91 height 13
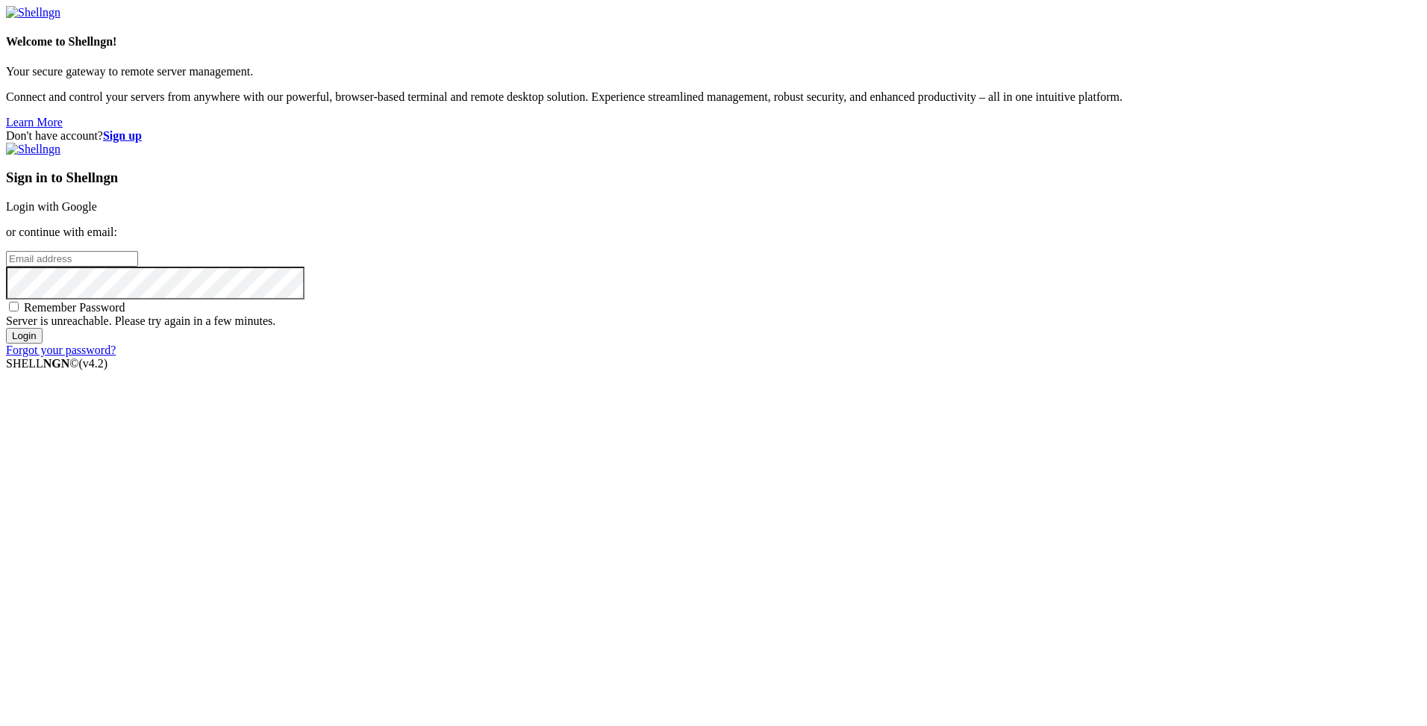
click at [593, 263] on div "Don't have account? Sign up Sign in to Shellngn Login with Google or continue w…" at bounding box center [714, 243] width 1416 height 228
click at [626, 163] on div "Don't have account? Sign up Sign in to Shellngn Login with Google or continue w…" at bounding box center [714, 236] width 1416 height 214
click at [97, 213] on link "Login with Google" at bounding box center [51, 206] width 91 height 13
click at [926, 239] on p "or continue with email:" at bounding box center [714, 231] width 1416 height 13
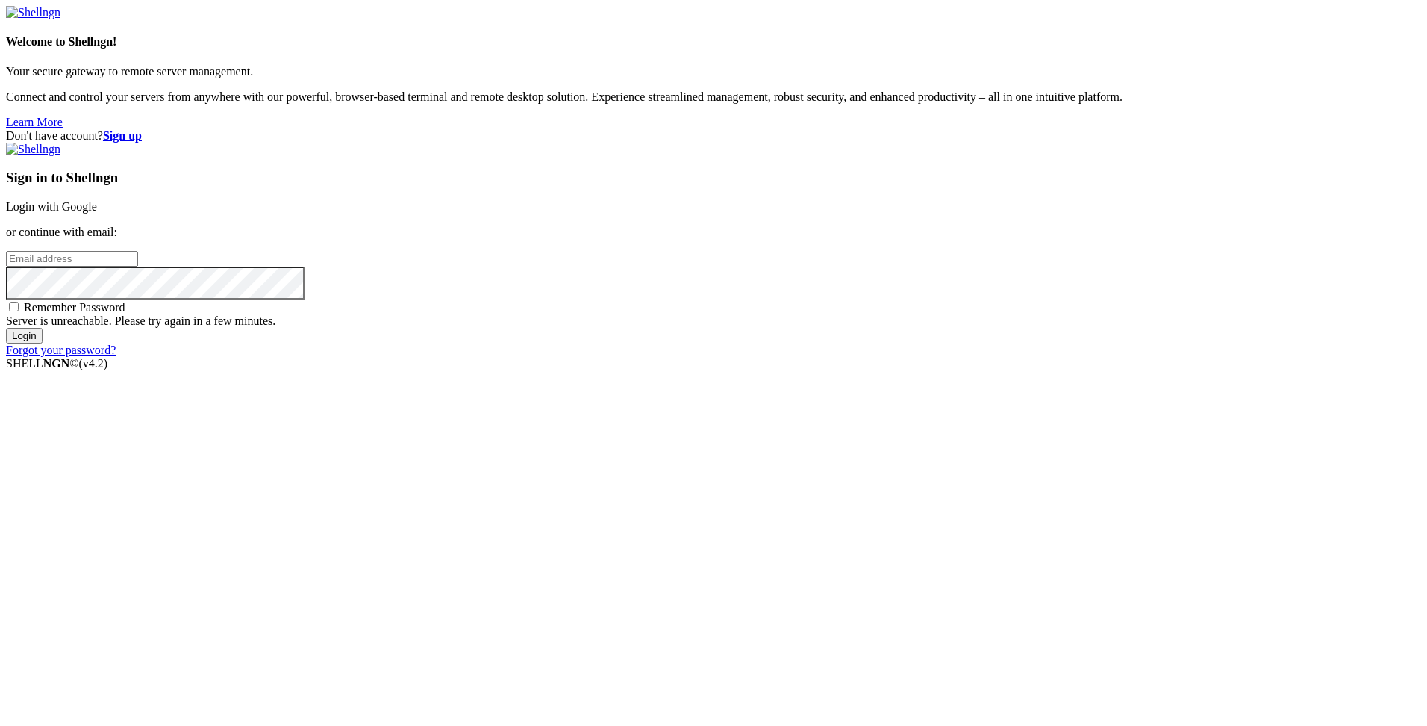
click at [97, 213] on link "Login with Google" at bounding box center [51, 206] width 91 height 13
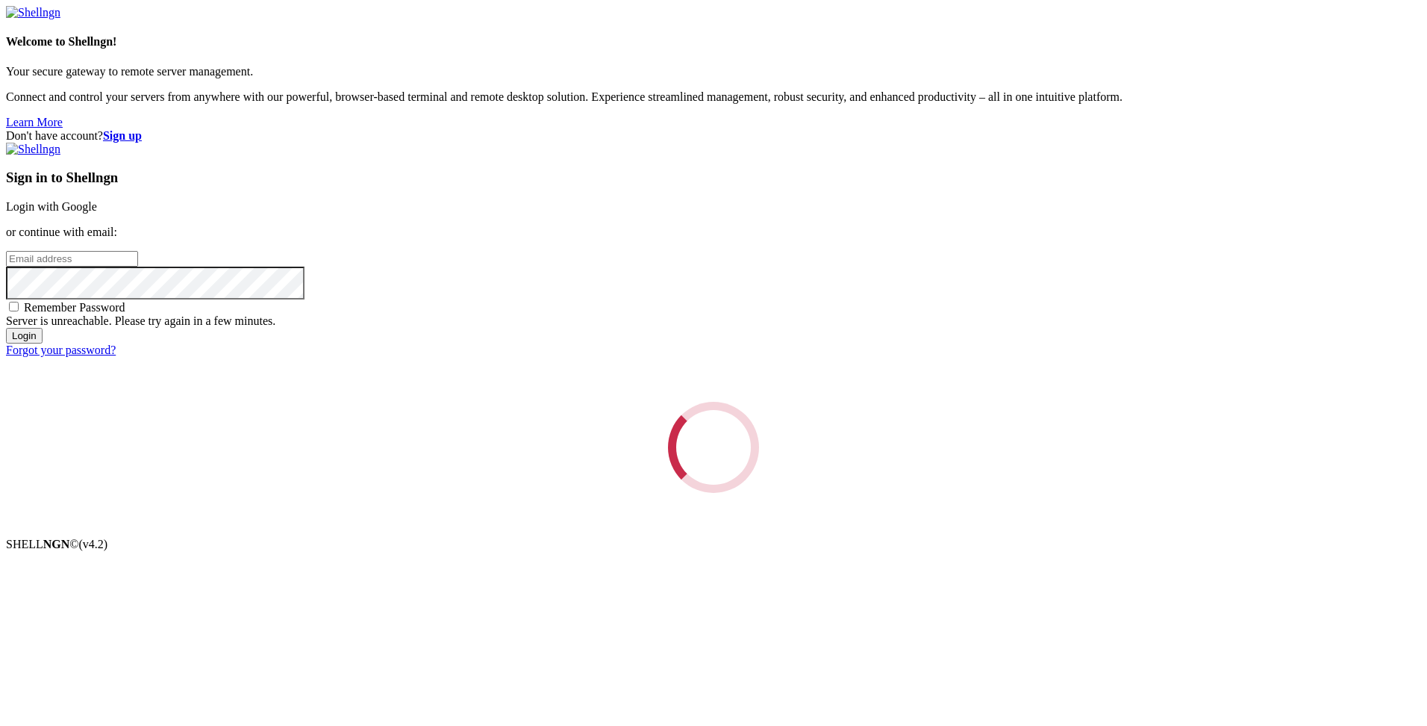
click at [929, 402] on div "Loading..." at bounding box center [714, 447] width 1416 height 91
click at [97, 213] on link "Login with Google" at bounding box center [51, 206] width 91 height 13
click at [929, 402] on div "Loading..." at bounding box center [714, 447] width 1416 height 91
click at [97, 213] on link "Login with Google" at bounding box center [51, 206] width 91 height 13
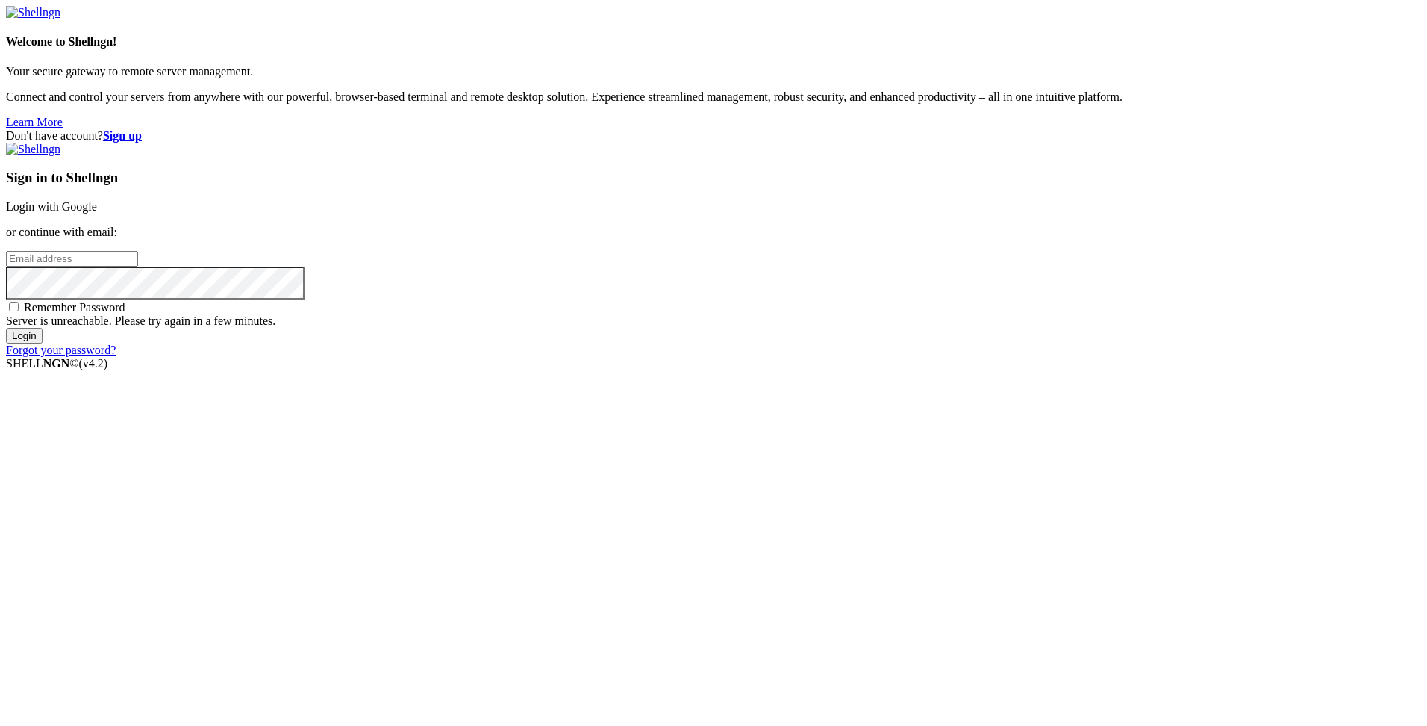
click at [97, 213] on link "Login with Google" at bounding box center [51, 206] width 91 height 13
click at [673, 168] on div "Don't have account? Sign up Sign in to Shellngn Login with Google or continue w…" at bounding box center [714, 243] width 1416 height 228
click at [657, 170] on div "Don't have account? Sign up Sign in to Shellngn Login with Google or continue w…" at bounding box center [714, 243] width 1416 height 228
